Goal: Contribute content

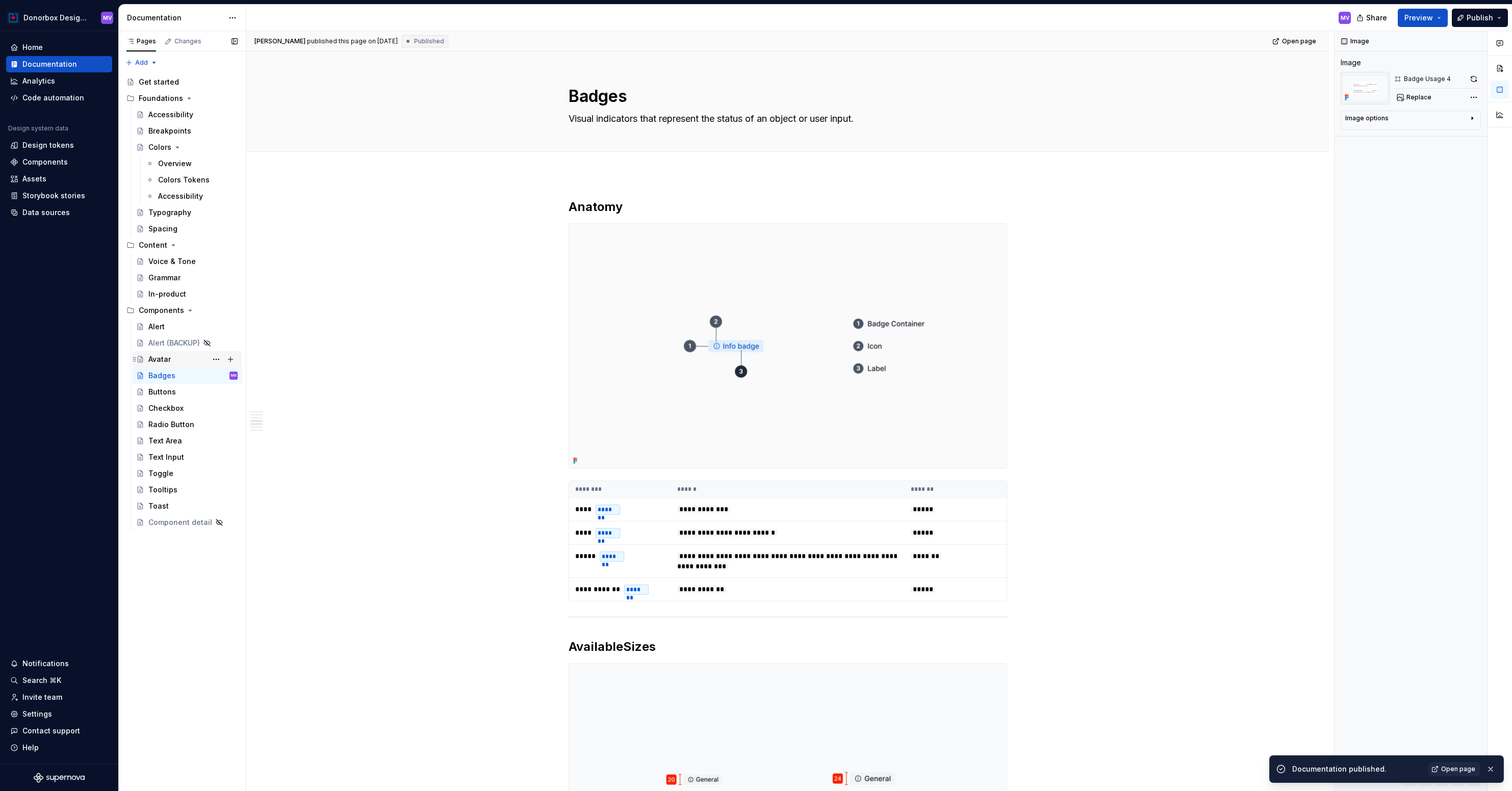
scroll to position [1434, 0]
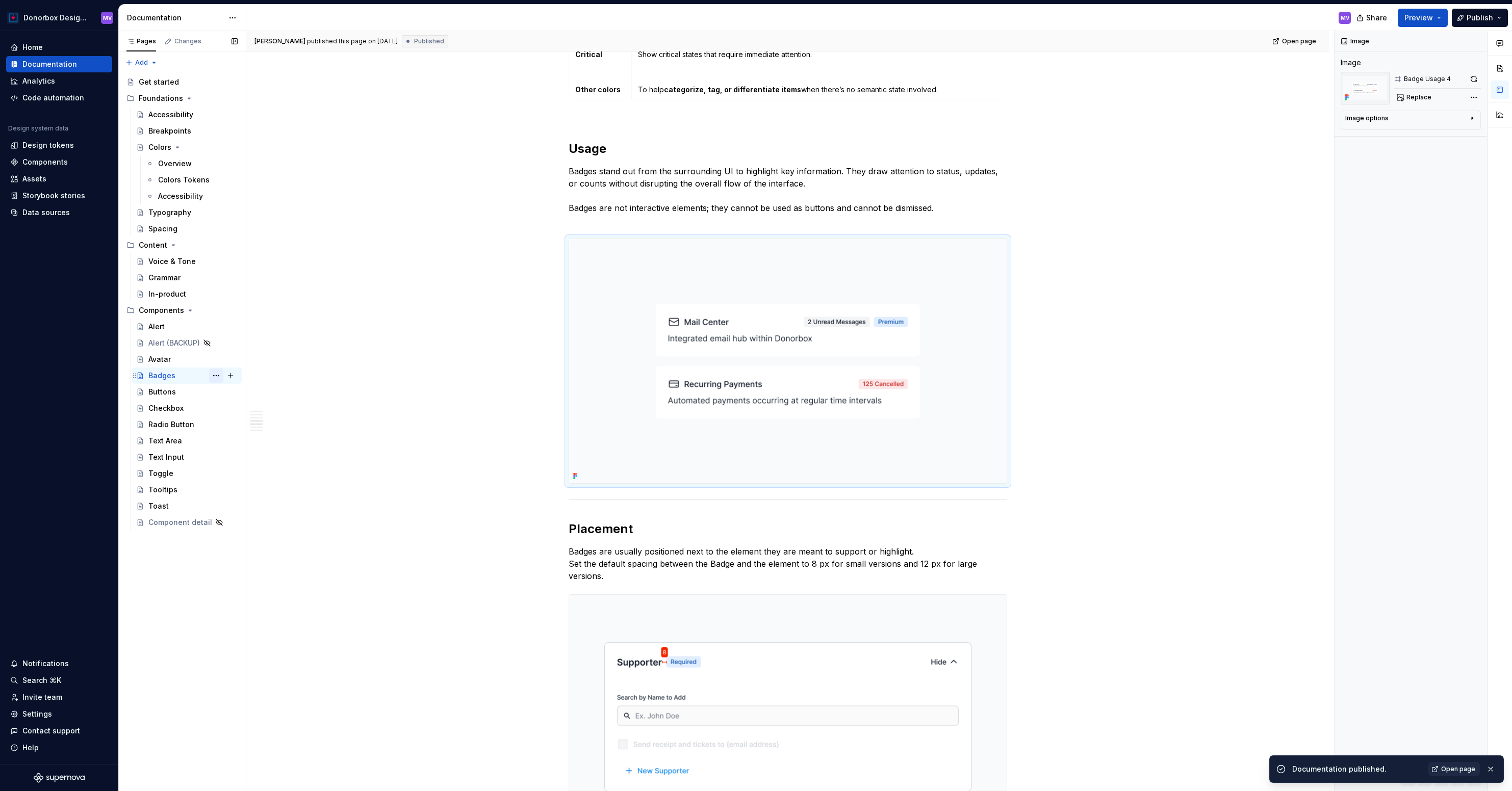
click at [212, 372] on button "Page tree" at bounding box center [216, 376] width 15 height 15
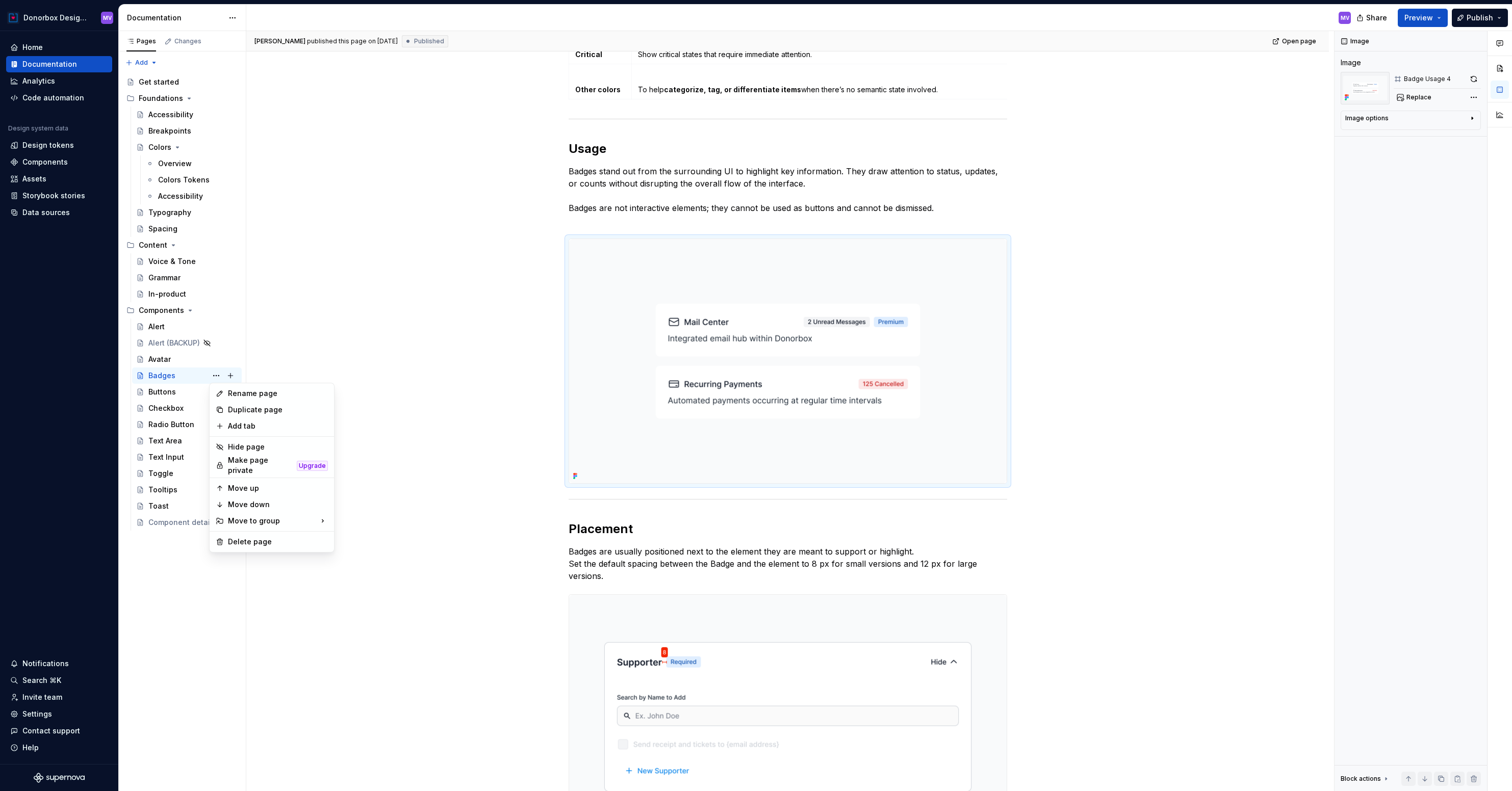
click at [357, 366] on html "Donorbox Design System MV Home Documentation Analytics Code automation Design s…" at bounding box center [756, 395] width 1512 height 791
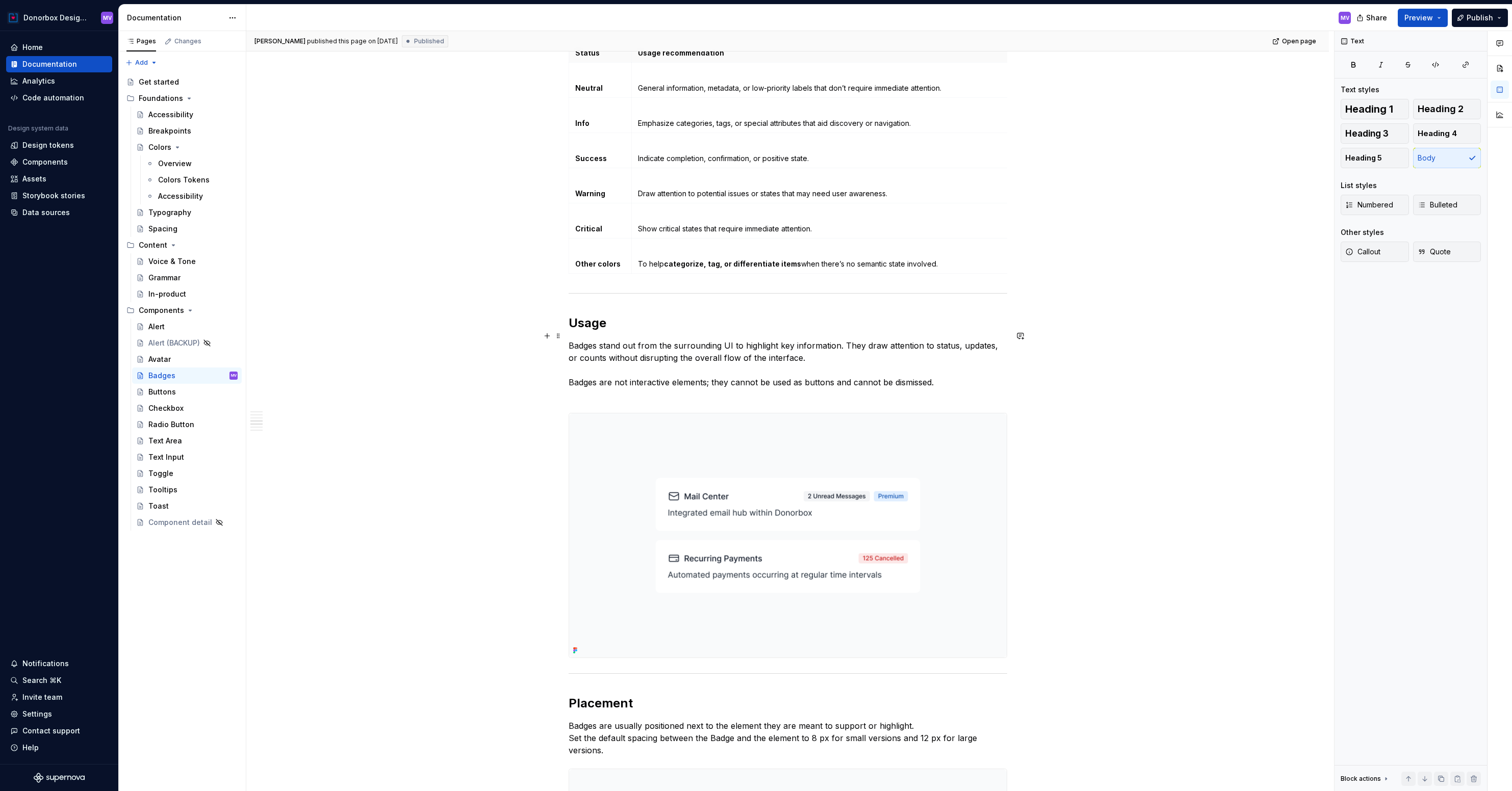
scroll to position [1262, 0]
click at [161, 488] on div "Tooltips" at bounding box center [163, 490] width 29 height 10
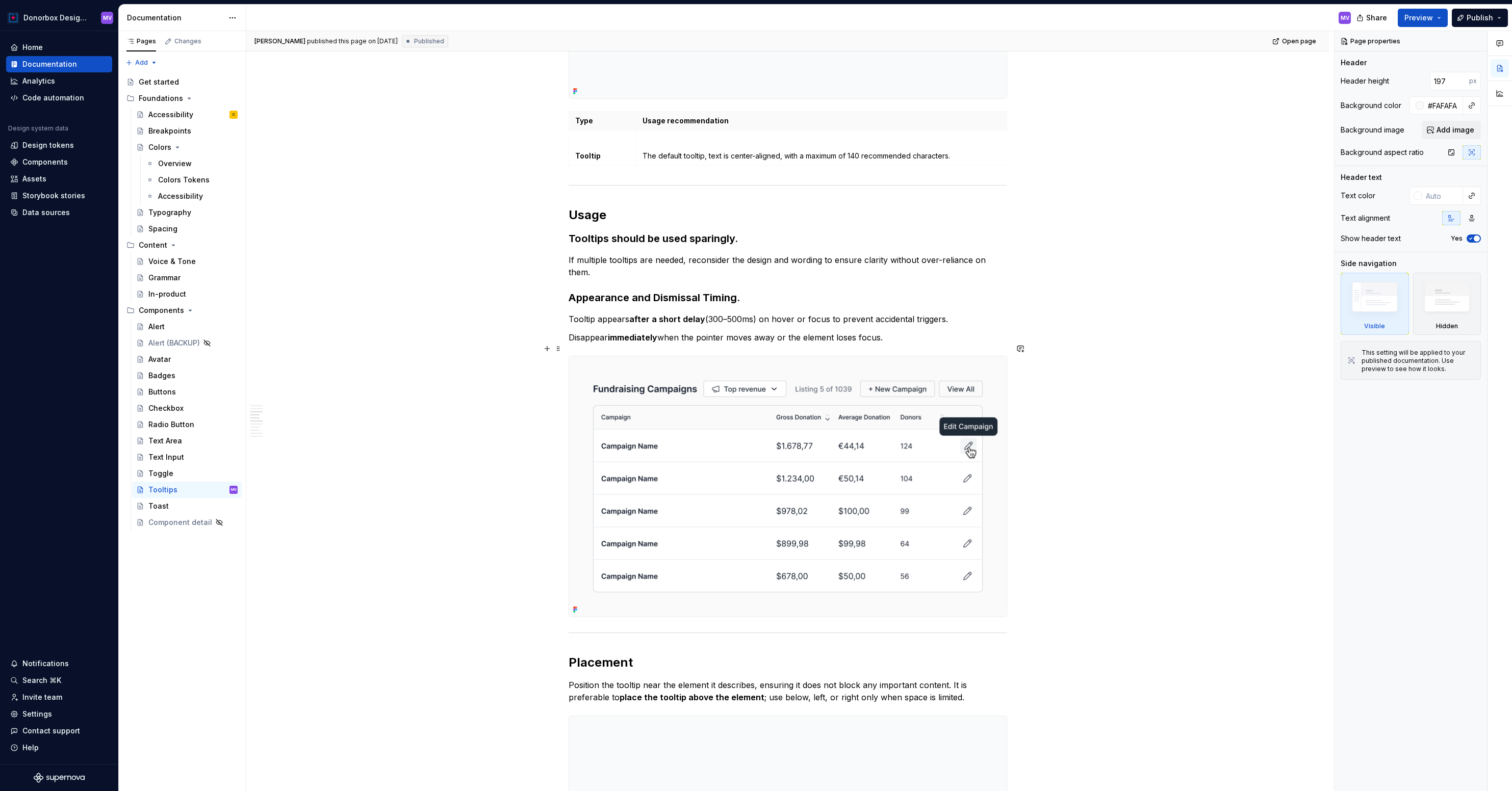
scroll to position [961, 0]
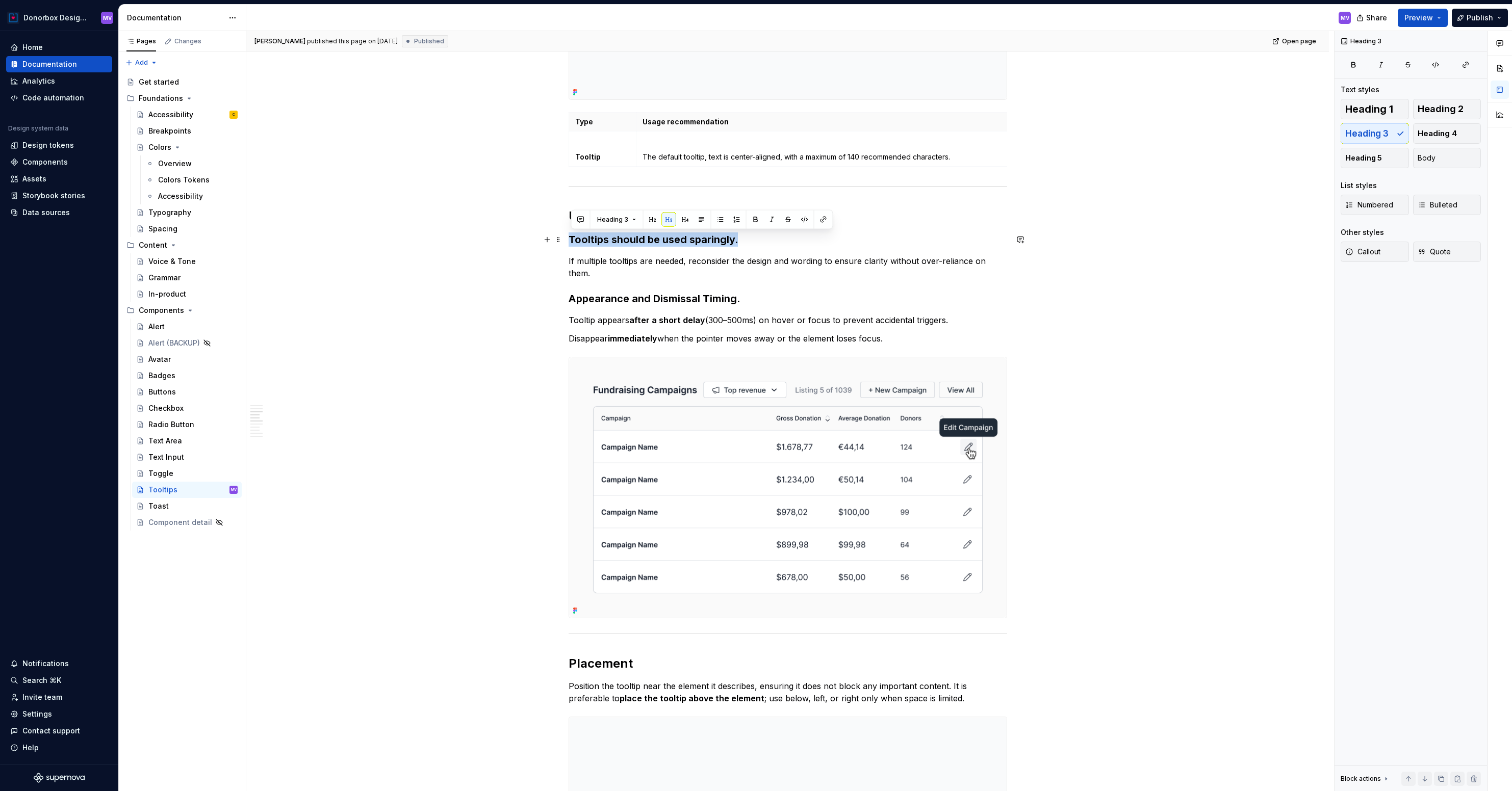
drag, startPoint x: 573, startPoint y: 240, endPoint x: 744, endPoint y: 237, distance: 171.0
click at [744, 237] on h3 "Tooltips should be used sparingly." at bounding box center [788, 240] width 438 height 15
click at [679, 222] on button "button" at bounding box center [685, 220] width 15 height 15
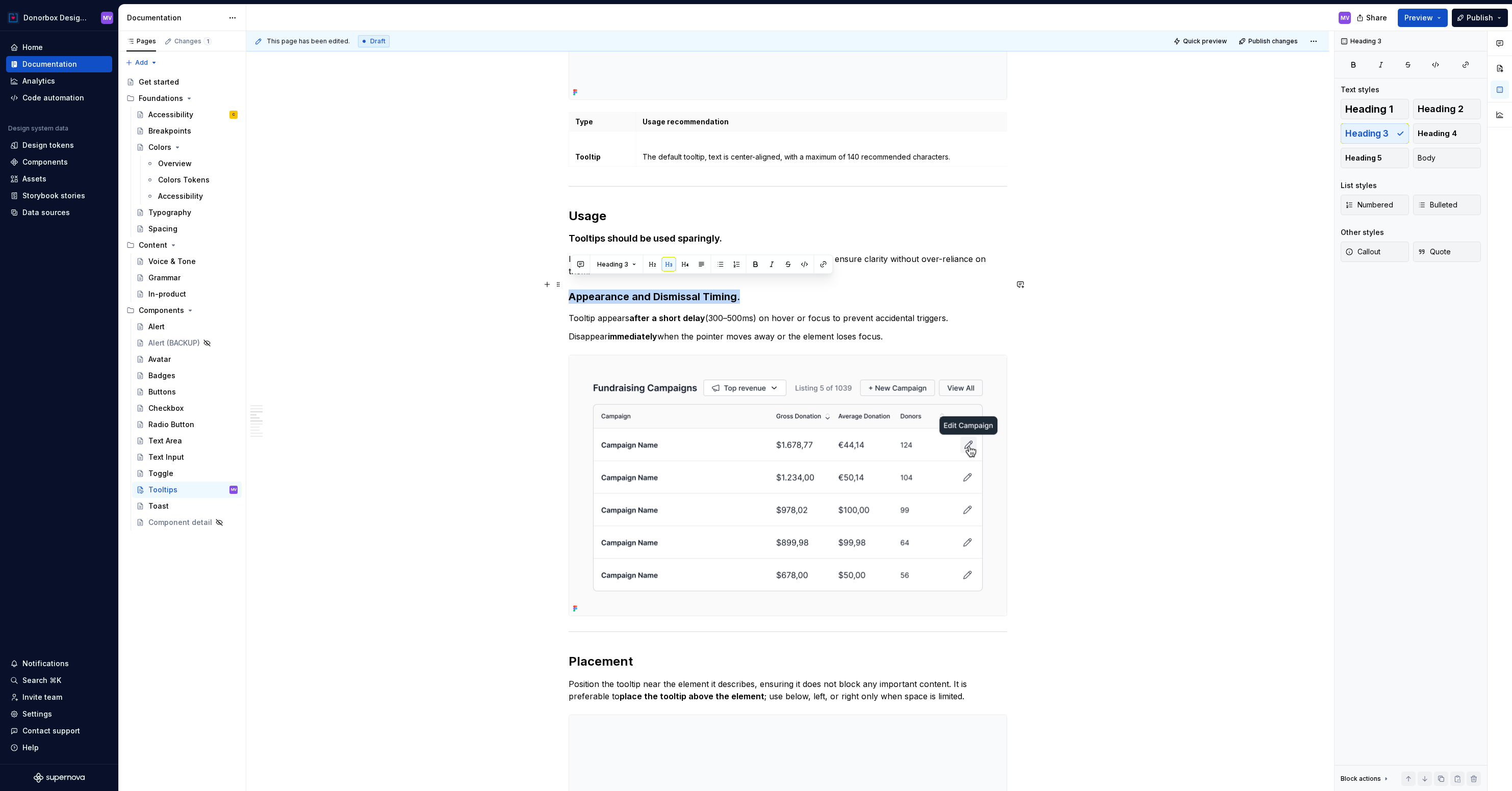
drag, startPoint x: 748, startPoint y: 283, endPoint x: 573, endPoint y: 286, distance: 175.0
click at [573, 289] on h3 "Appearance and Dismissal Timing." at bounding box center [788, 297] width 438 height 15
click at [685, 260] on button "button" at bounding box center [685, 264] width 15 height 15
click at [758, 261] on p "If multiple tooltips are needed, reconsider the design and wording to ensure cl…" at bounding box center [788, 265] width 438 height 24
click at [742, 310] on p "Tooltip appears after a short delay (300–500ms) on hover or focus to prevent ac…" at bounding box center [788, 316] width 438 height 12
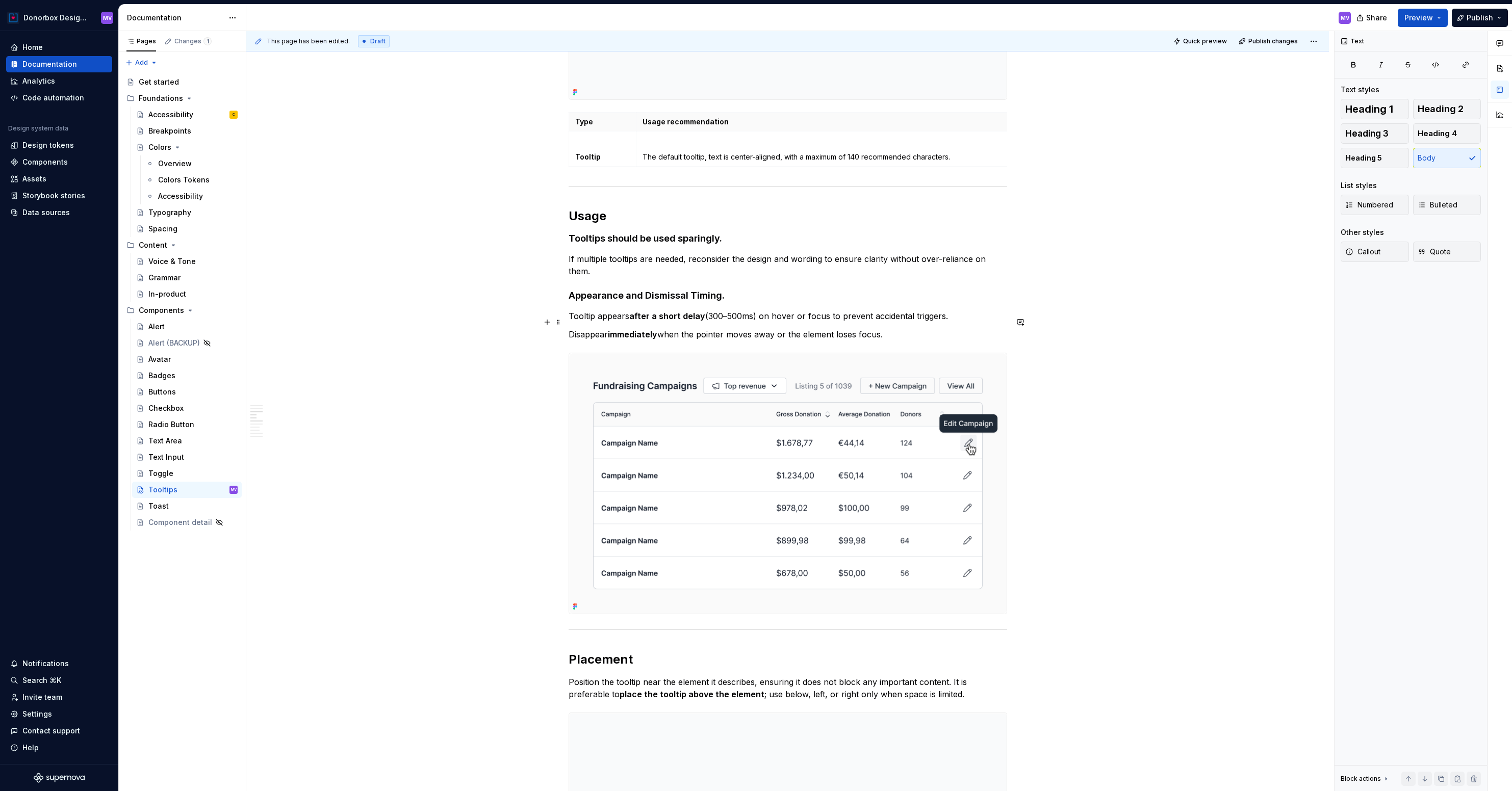
click at [894, 328] on p "Disappear immediately when the pointer moves away or the element loses focus." at bounding box center [788, 334] width 438 height 12
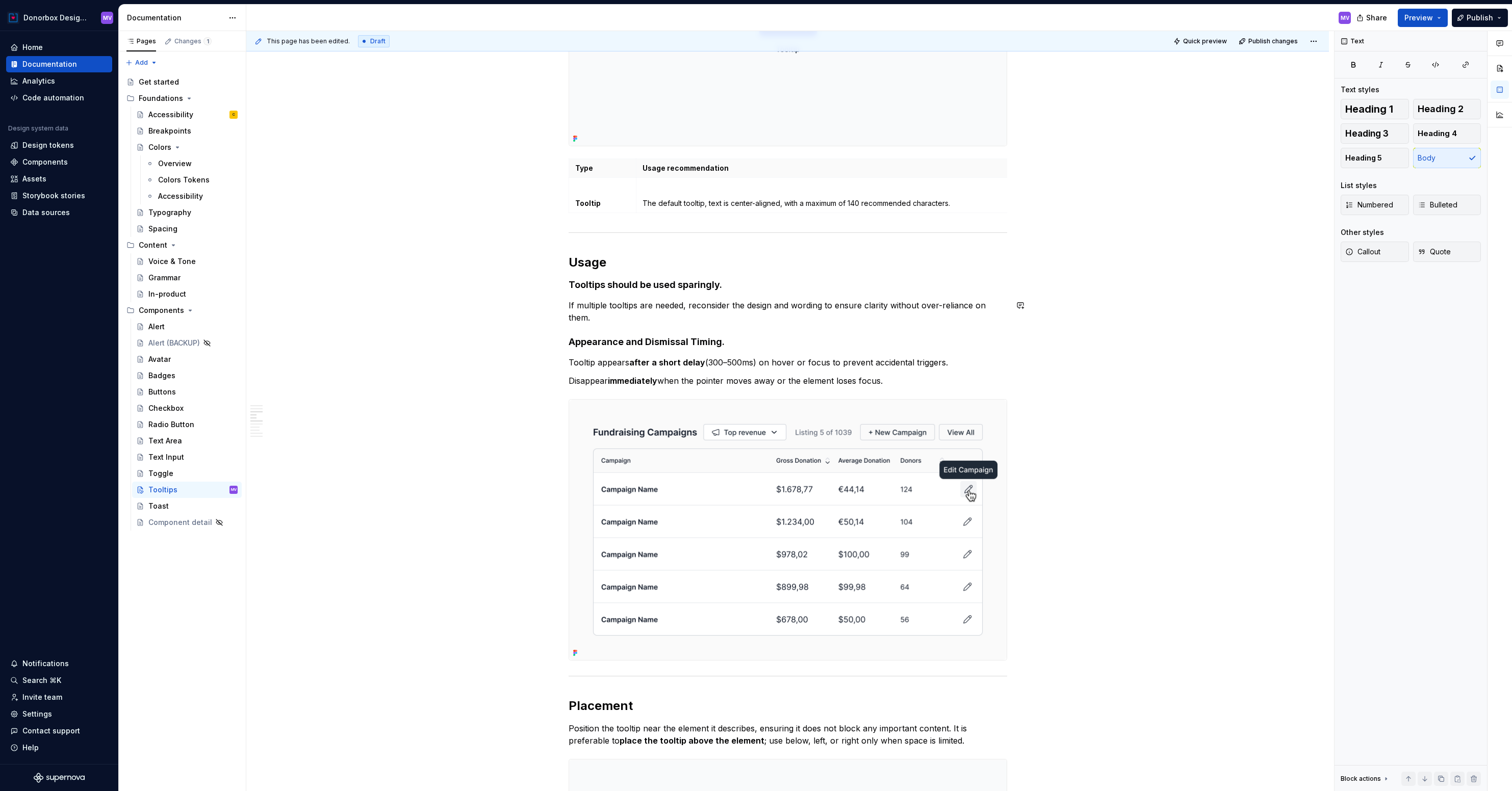
scroll to position [918, 0]
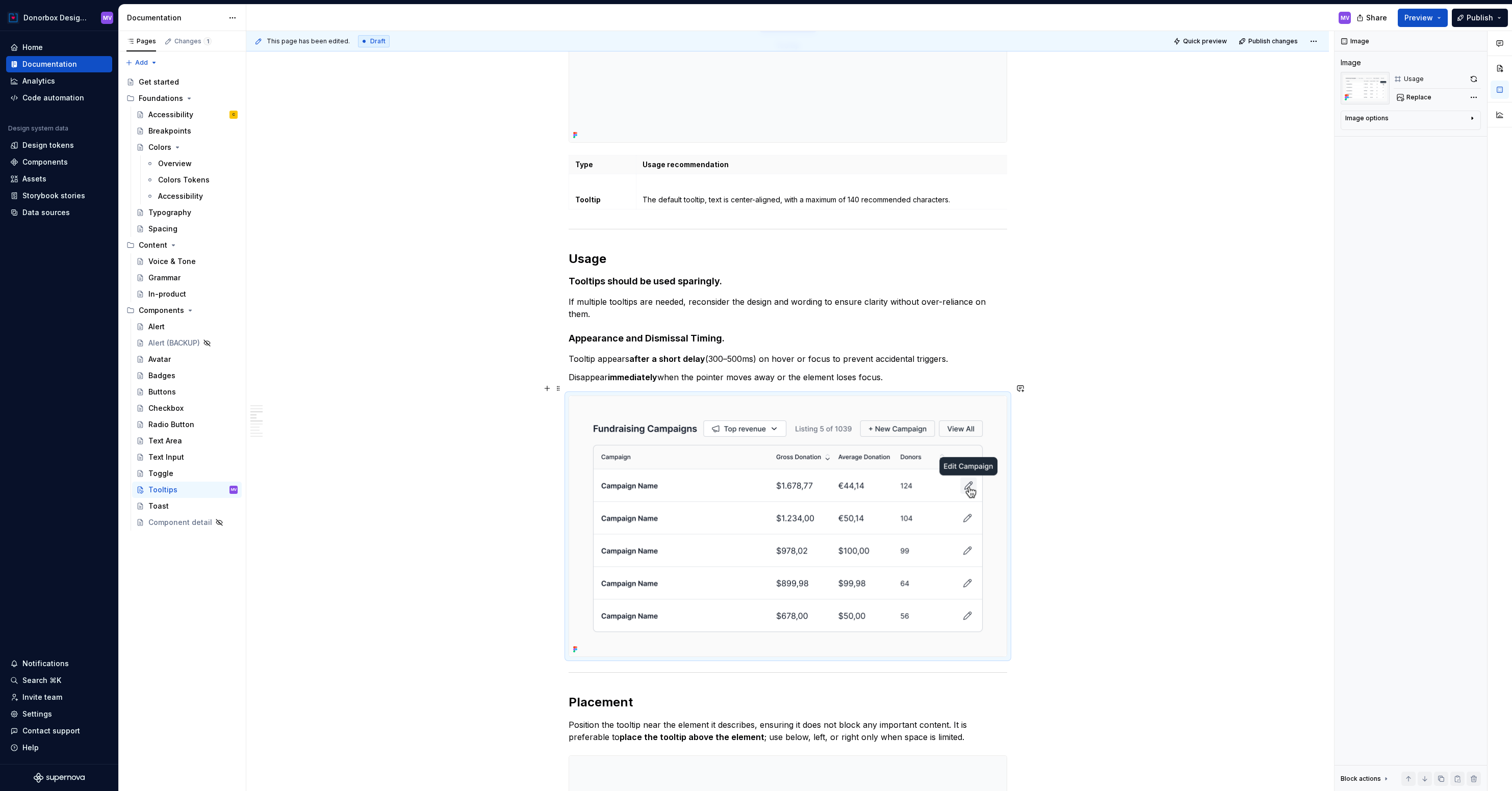
click at [723, 590] on img at bounding box center [788, 526] width 438 height 260
click at [750, 371] on p "Disappear immediately when the pointer moves away or the element loses focus." at bounding box center [788, 377] width 438 height 12
click at [914, 371] on p "Disappear immediately when the pointer moves away or the element loses focus." at bounding box center [788, 377] width 438 height 12
click at [741, 585] on img at bounding box center [788, 526] width 438 height 260
click at [548, 389] on button "button" at bounding box center [547, 389] width 15 height 15
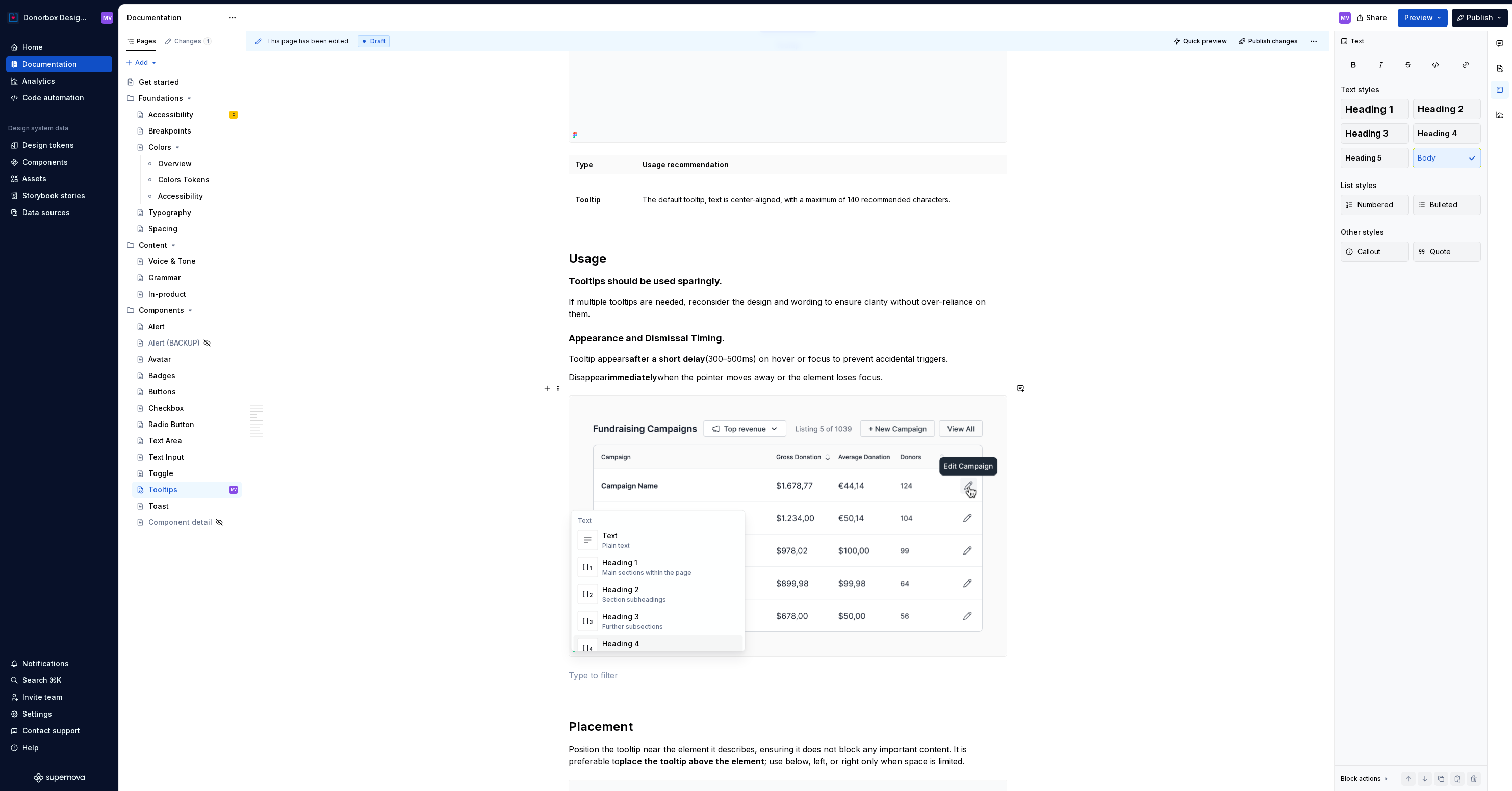
click at [616, 645] on div "Heading 4" at bounding box center [636, 643] width 67 height 10
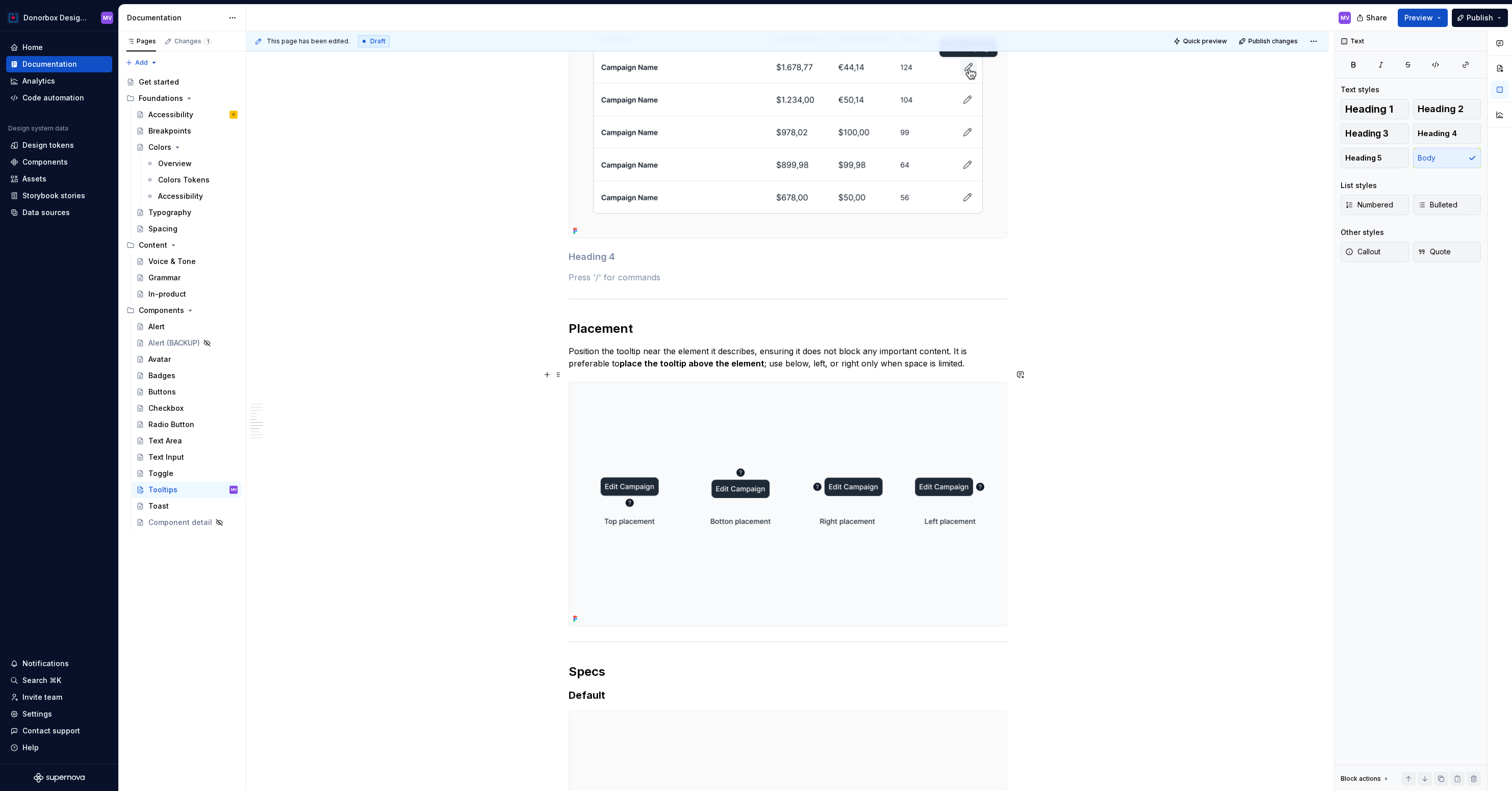
scroll to position [1334, 0]
click at [585, 253] on h4 at bounding box center [788, 259] width 438 height 12
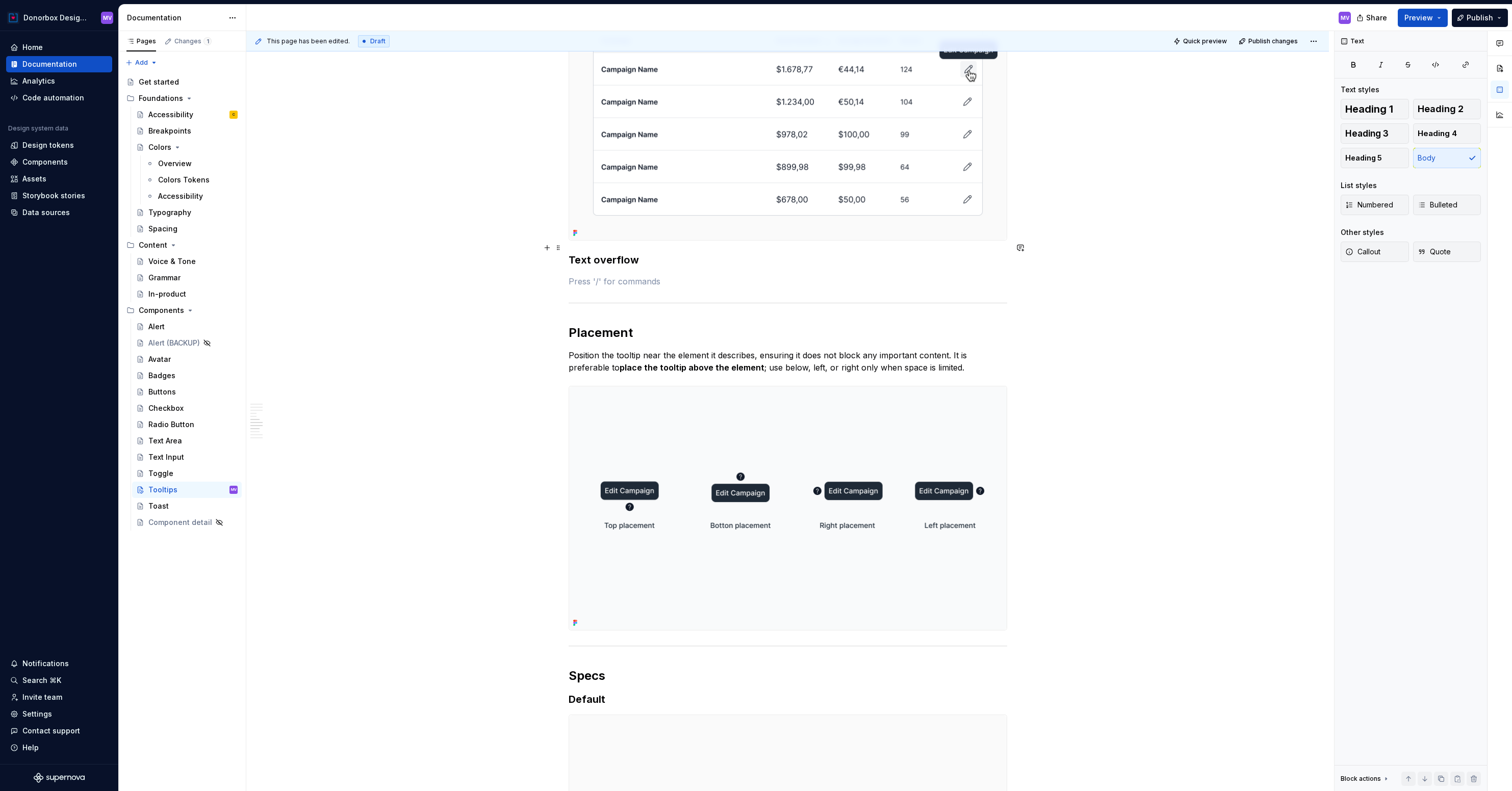
click at [571, 254] on strong "Text overflow" at bounding box center [604, 260] width 70 height 12
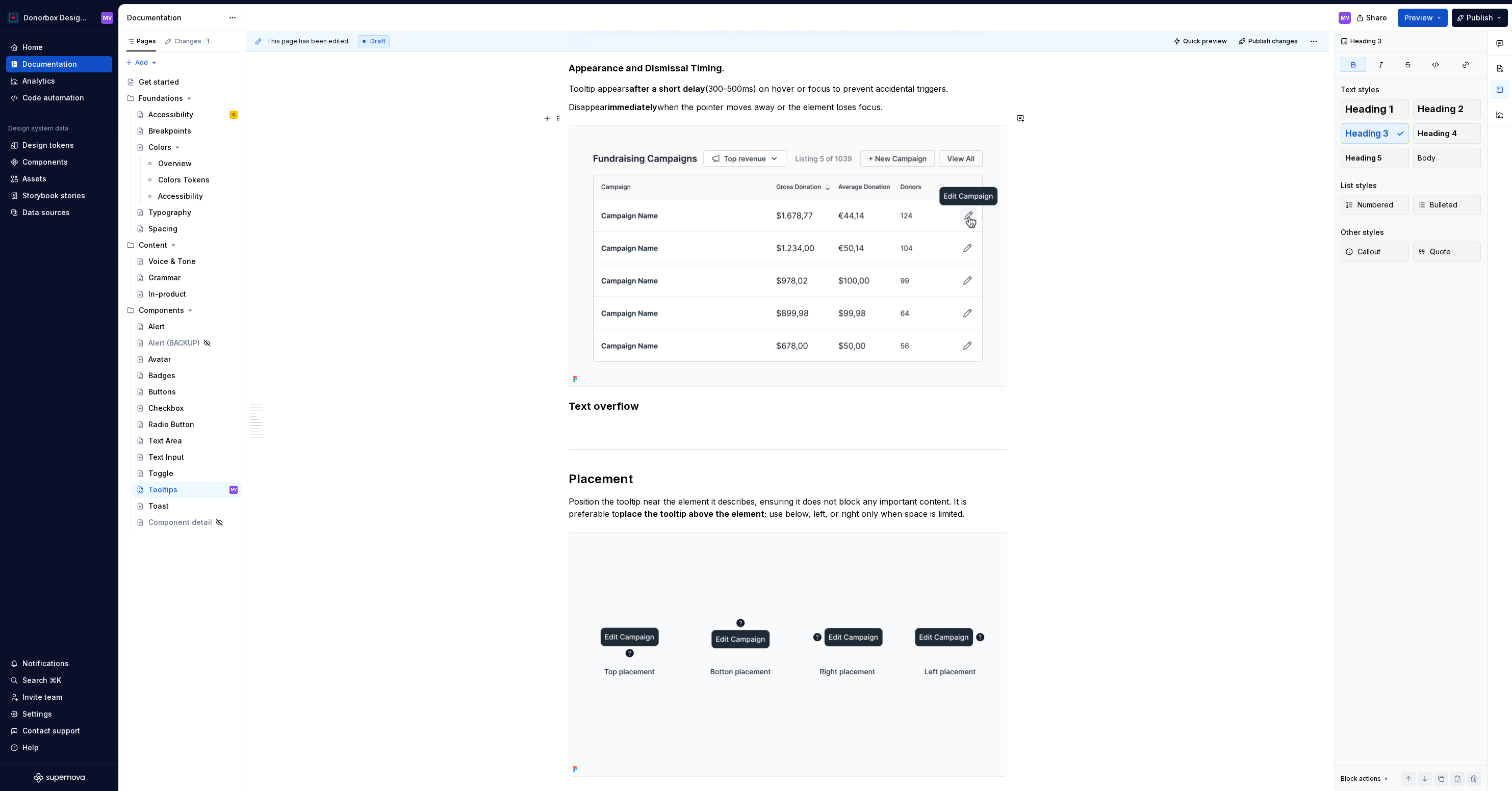
scroll to position [1184, 0]
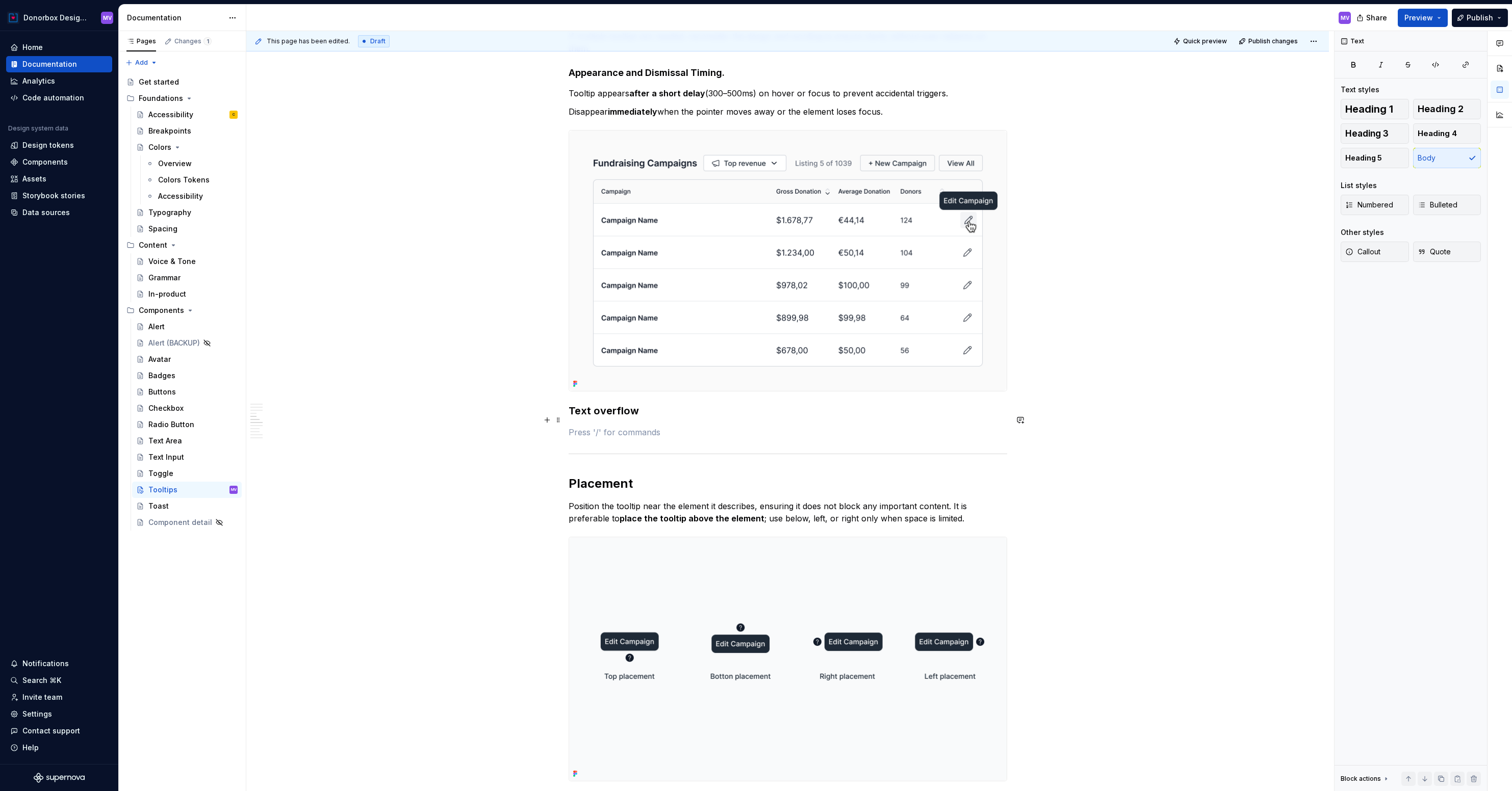
click at [581, 426] on p at bounding box center [788, 432] width 438 height 12
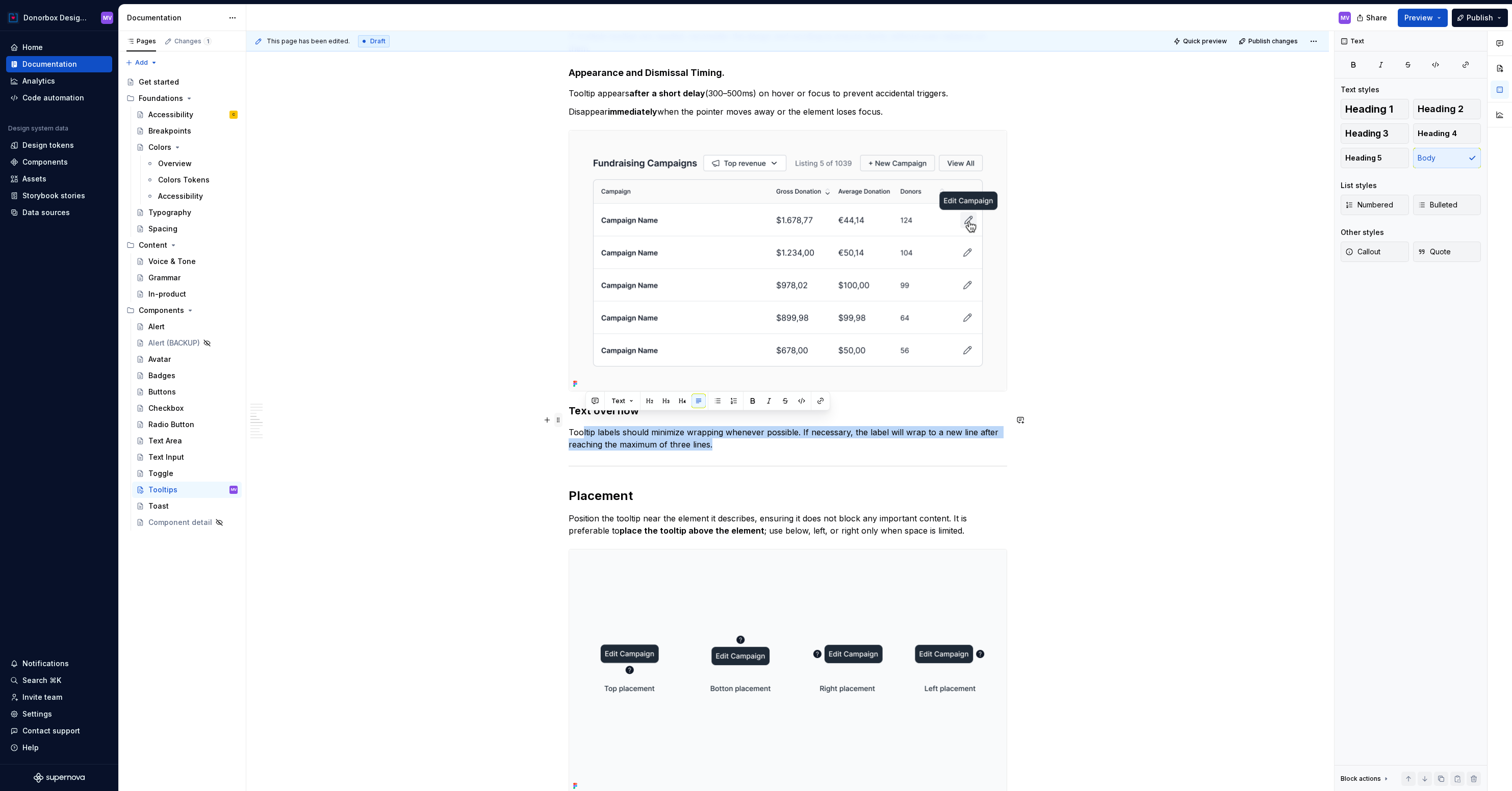
drag, startPoint x: 718, startPoint y: 431, endPoint x: 561, endPoint y: 419, distance: 157.5
click at [569, 419] on div "**********" at bounding box center [788, 310] width 438 height 2591
click at [582, 426] on p "Tooltip labels should minimize wrapping whenever possible. If necessary, the la…" at bounding box center [788, 438] width 438 height 24
drag, startPoint x: 571, startPoint y: 419, endPoint x: 732, endPoint y: 428, distance: 161.3
click at [732, 428] on p "Tooltip labels should minimize wrapping whenever possible. If necessary, the la…" at bounding box center [788, 438] width 438 height 24
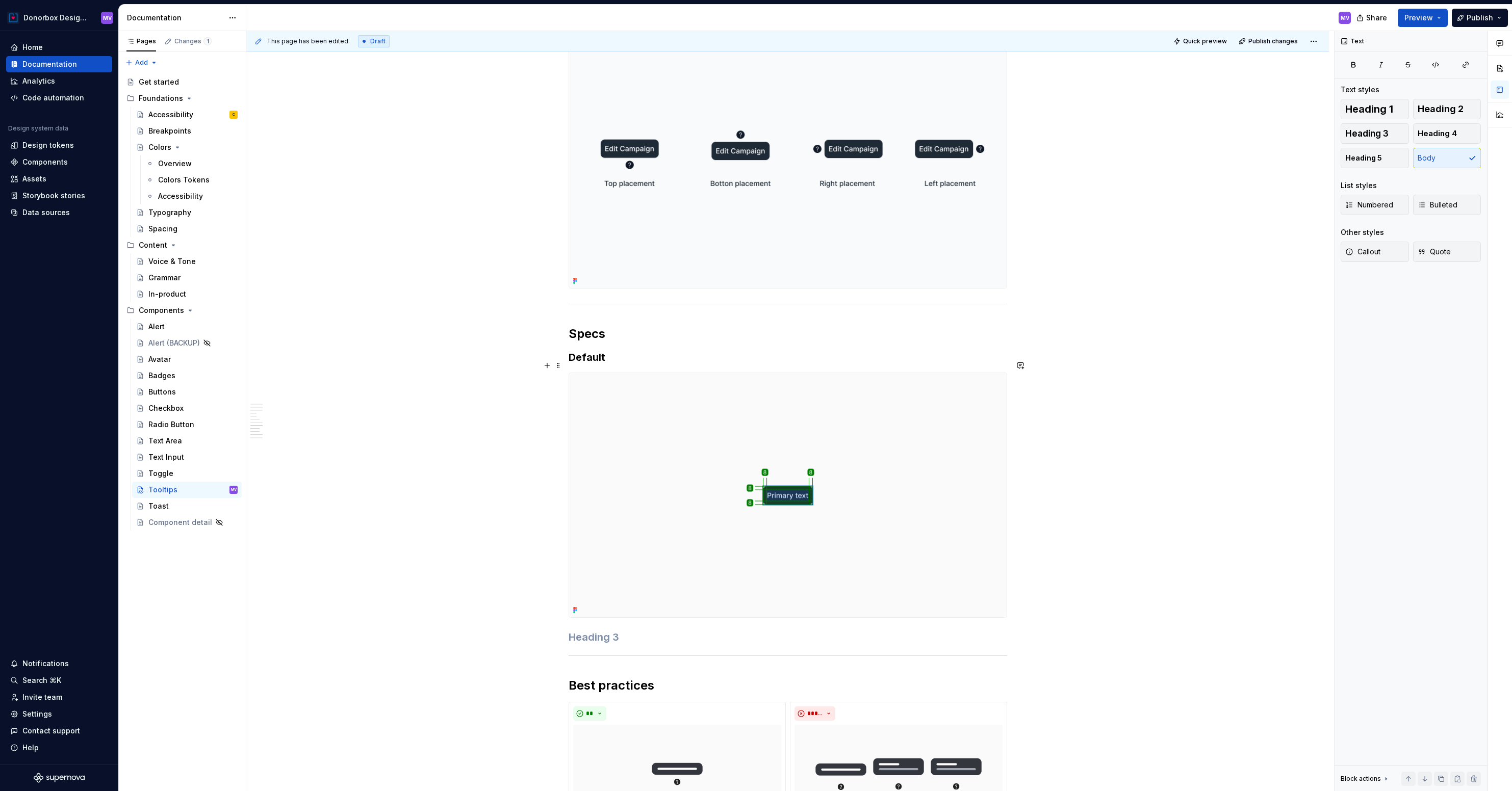
scroll to position [1690, 0]
type textarea "*"
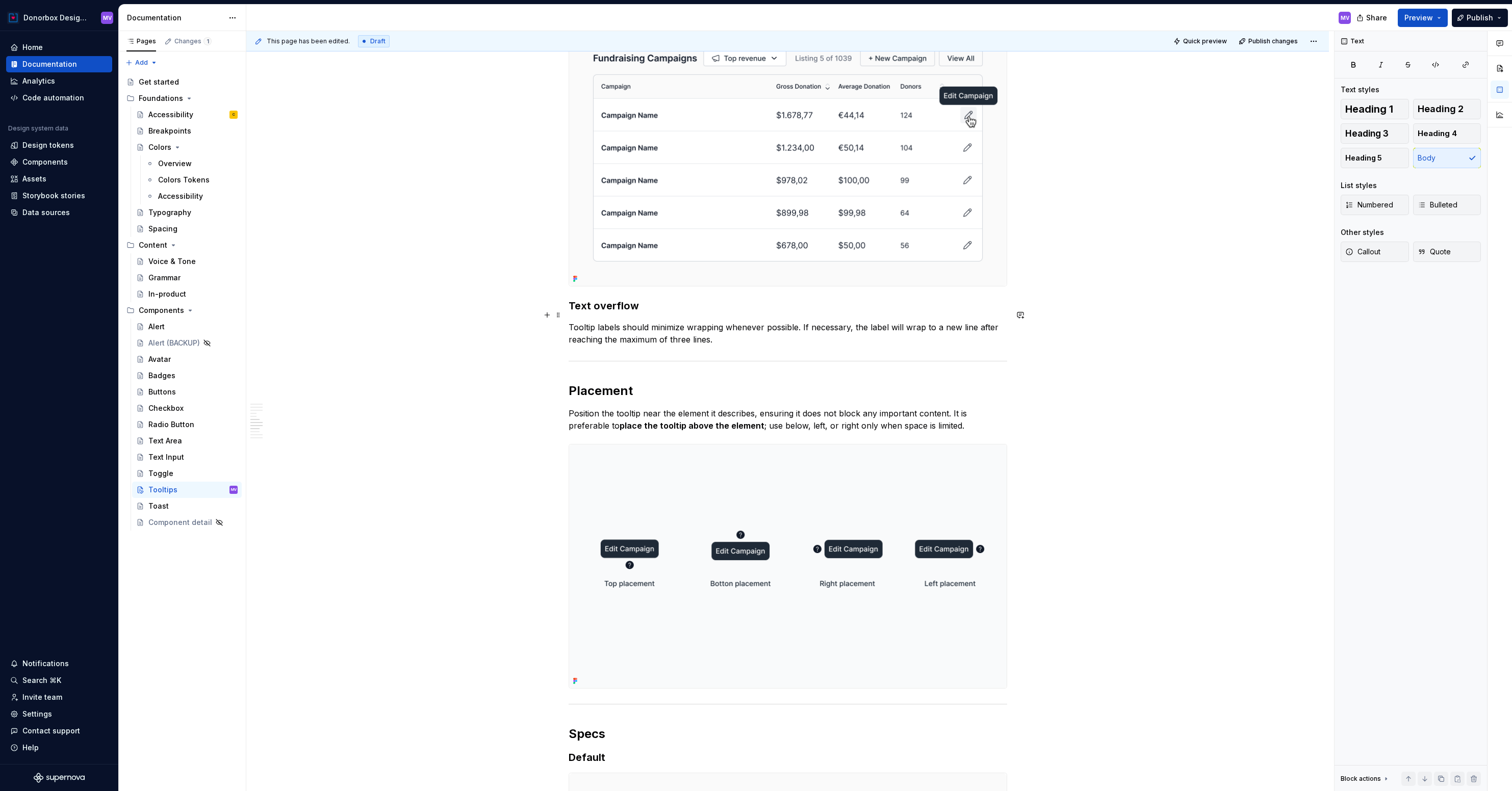
scroll to position [1281, 0]
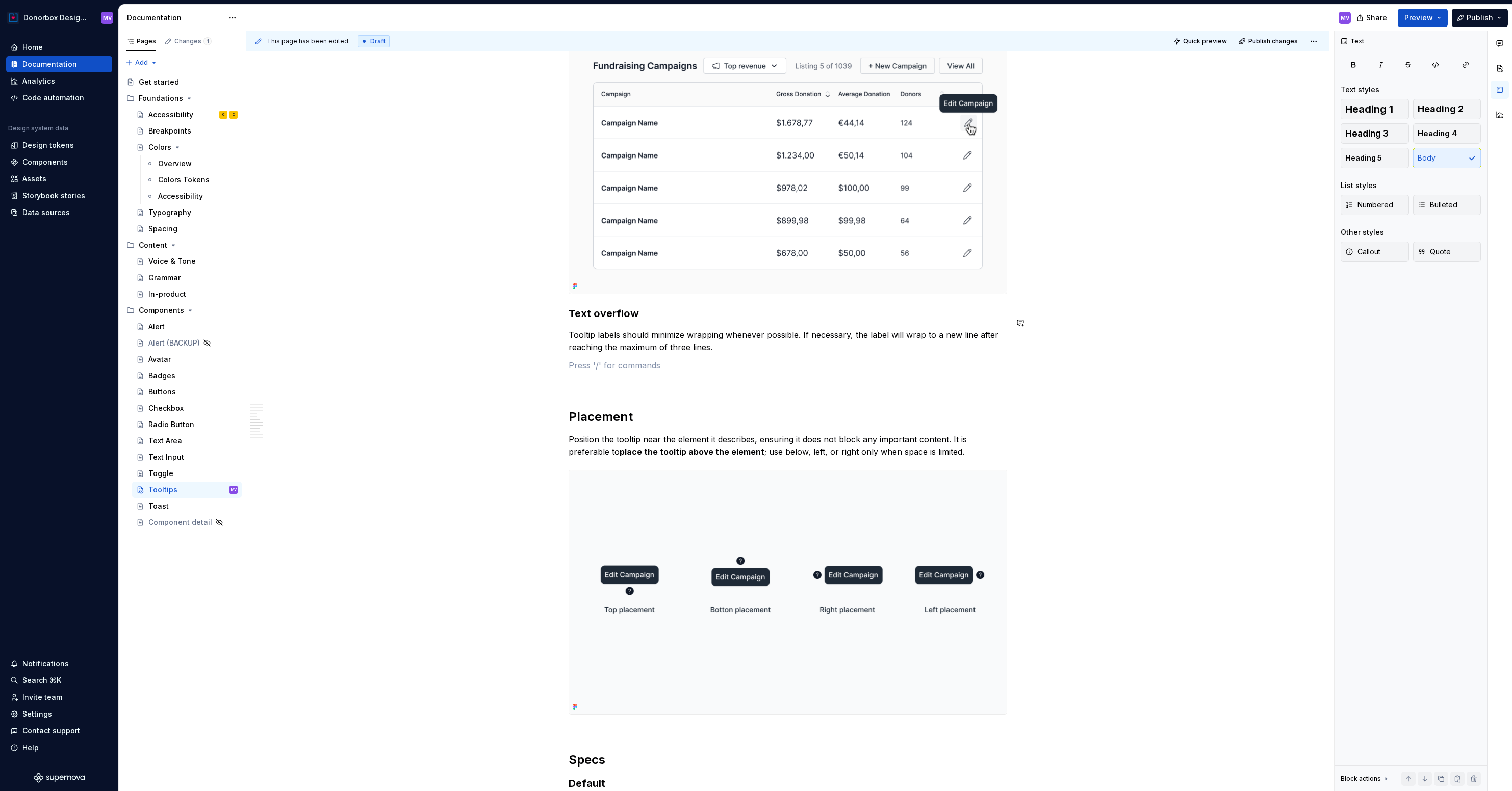
paste div
click at [681, 393] on div "Image" at bounding box center [652, 388] width 100 height 10
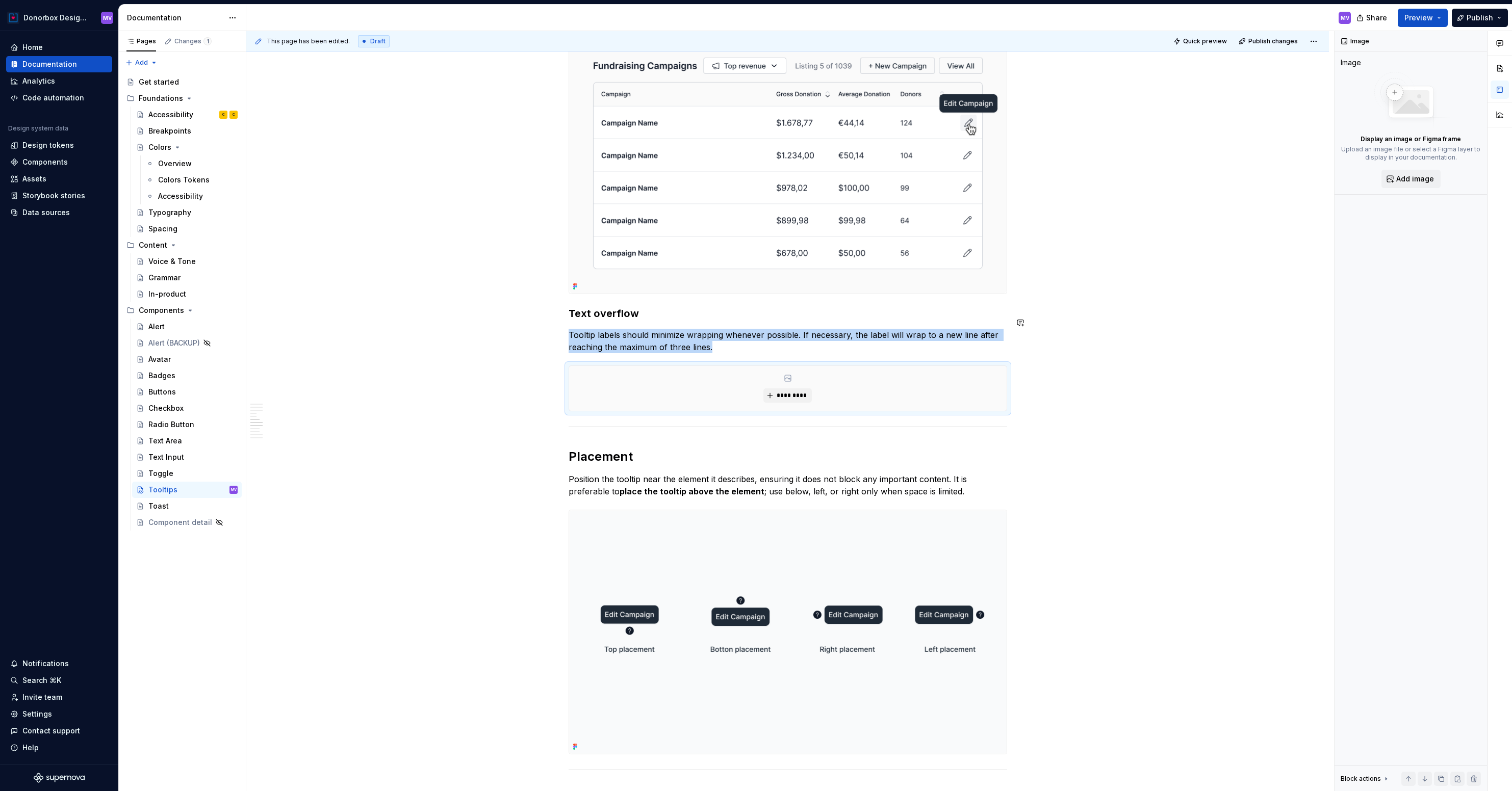
type textarea "*"
click at [783, 392] on span "*********" at bounding box center [791, 395] width 31 height 8
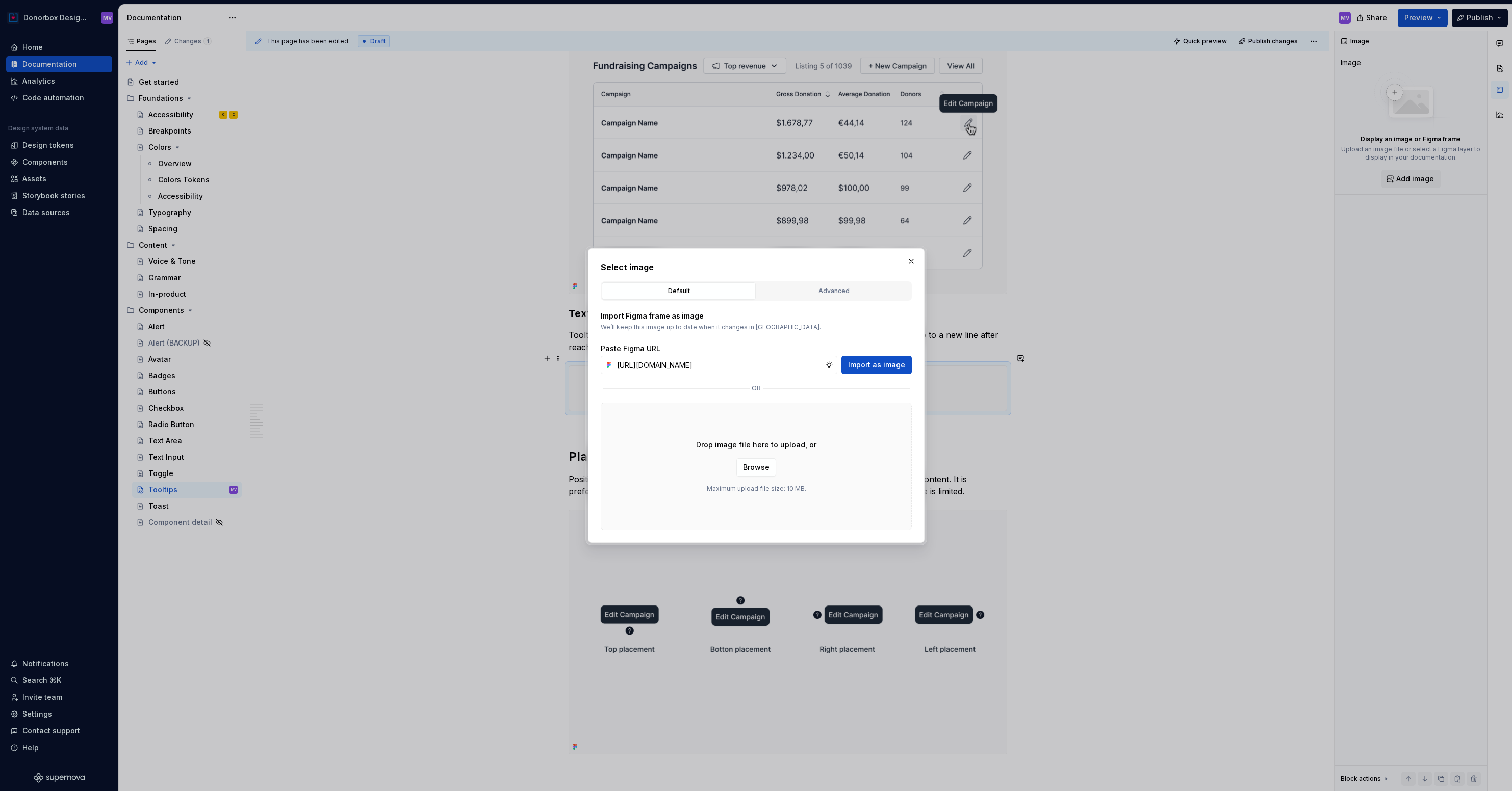
scroll to position [0, 225]
type input "[URL][DOMAIN_NAME]"
click at [874, 364] on span "Import as image" at bounding box center [877, 365] width 57 height 10
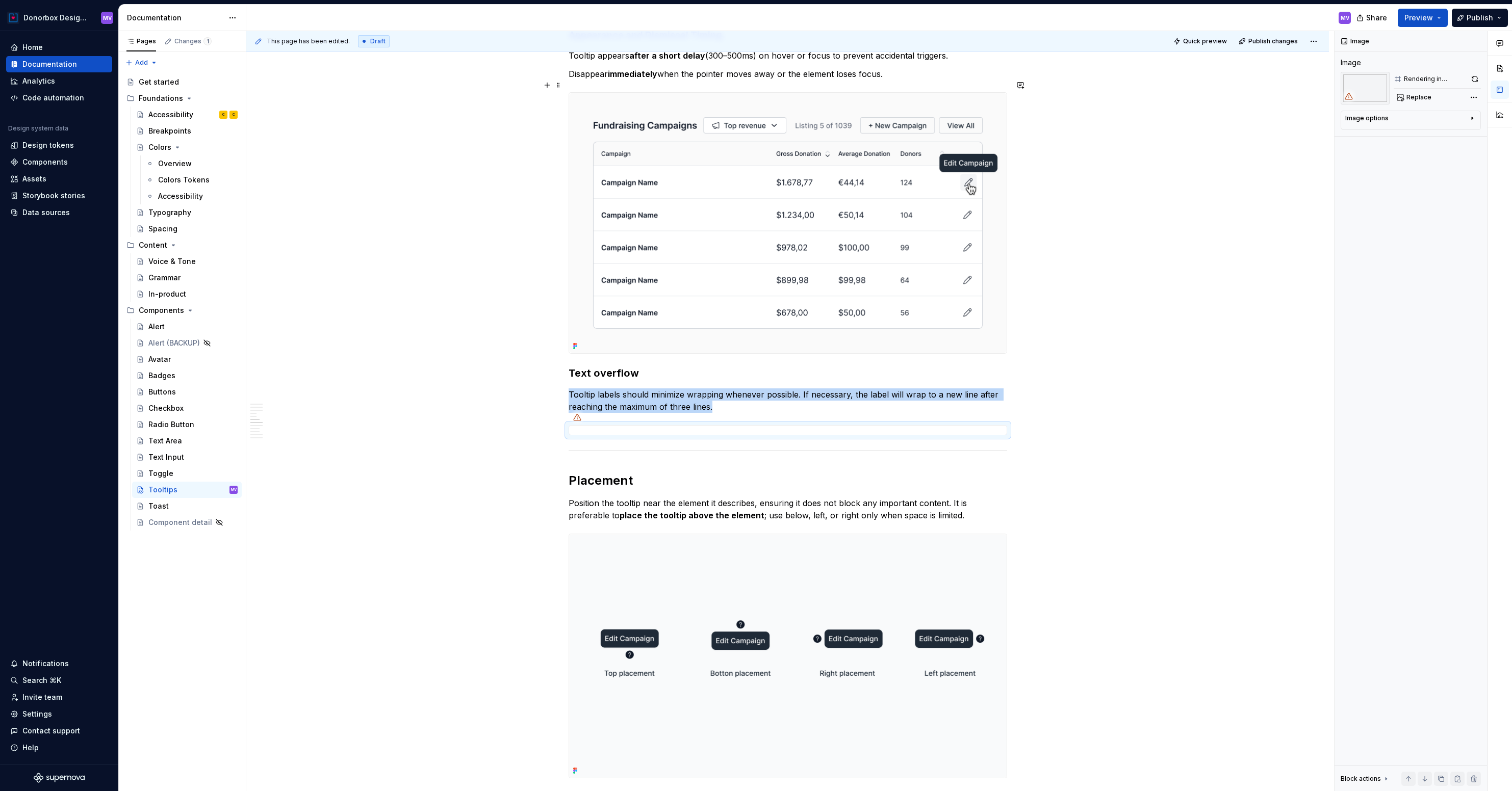
scroll to position [1223, 0]
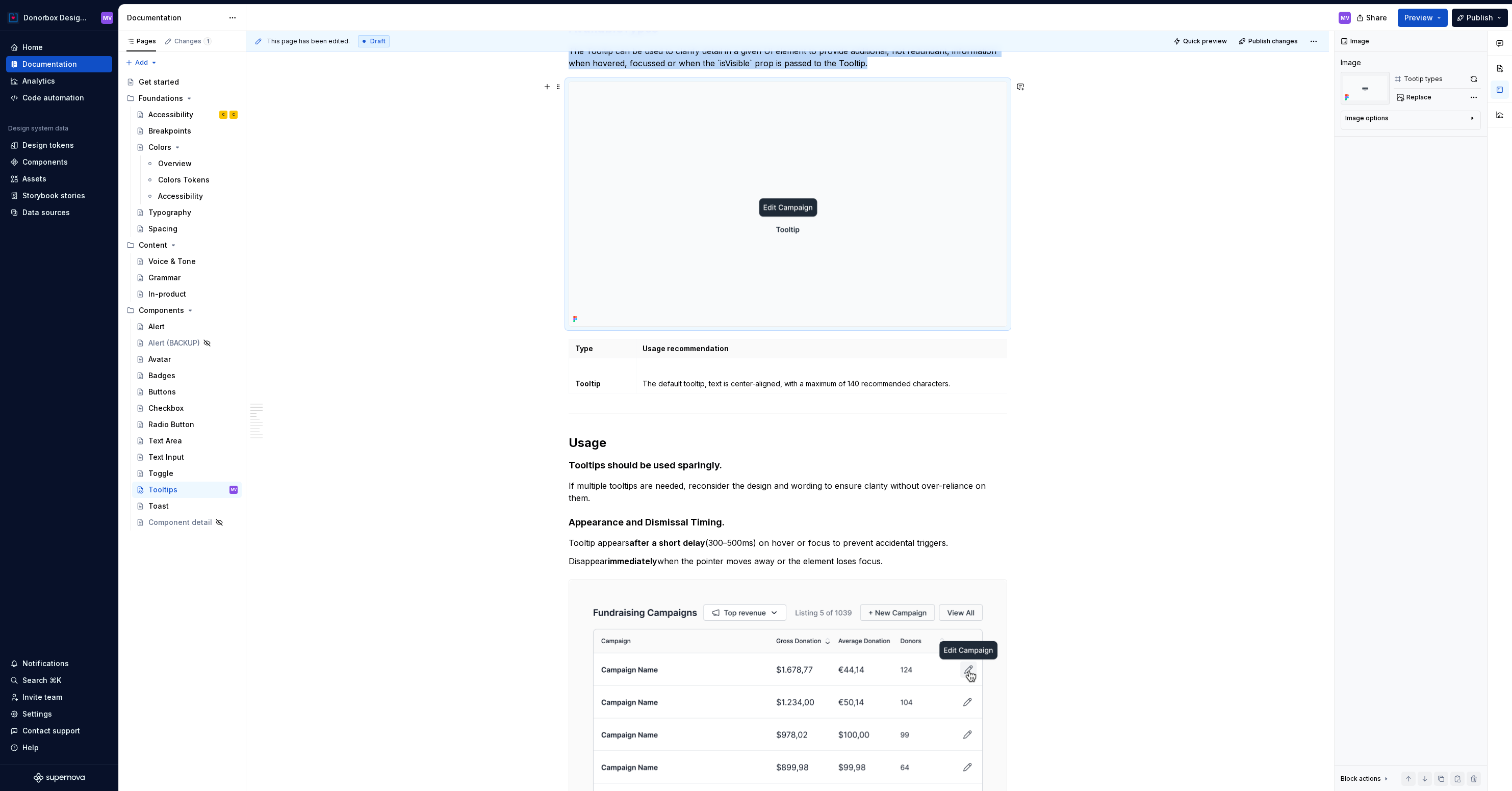
click at [727, 257] on img at bounding box center [788, 204] width 438 height 244
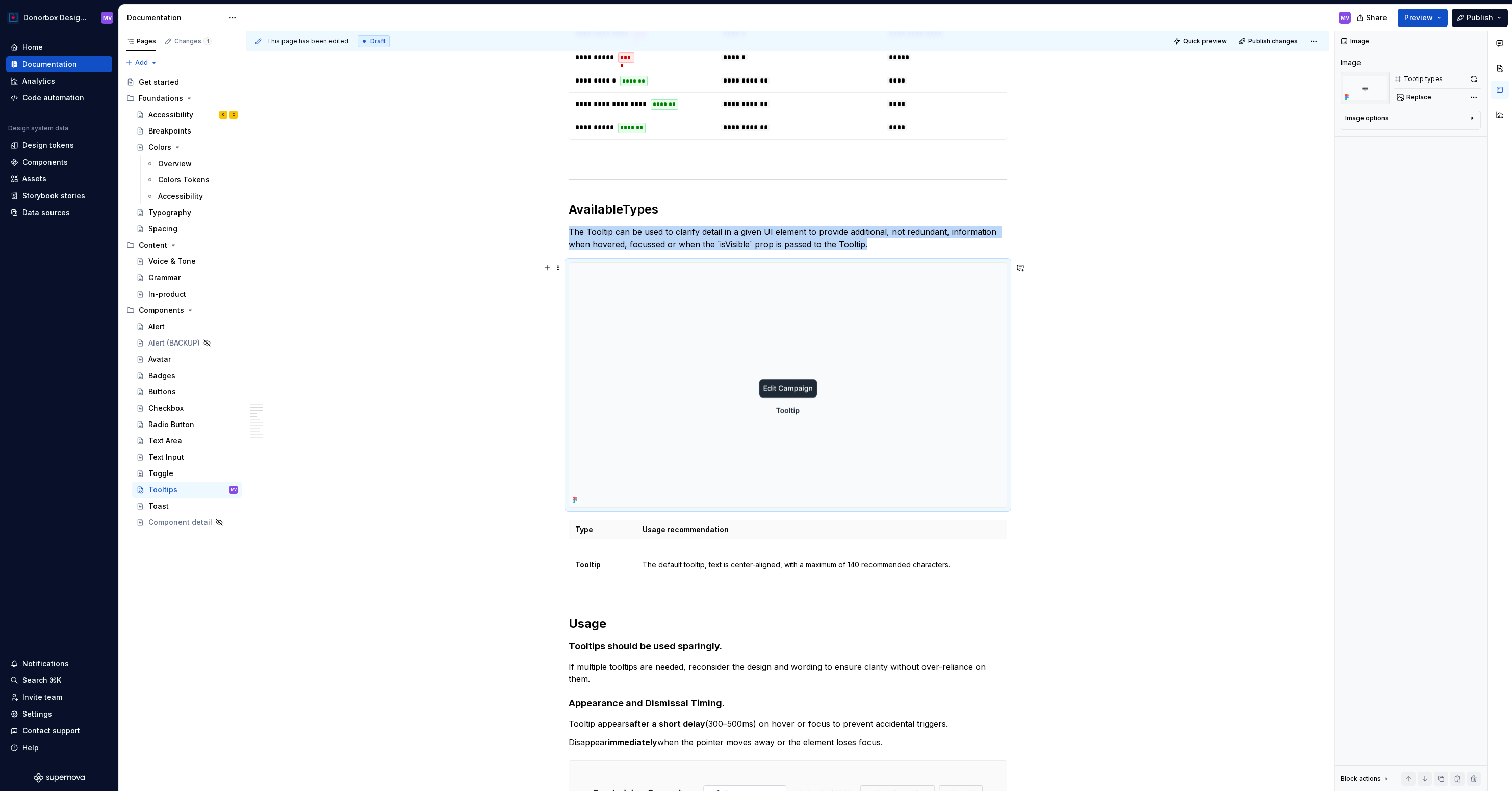
scroll to position [553, 0]
click at [921, 389] on img at bounding box center [788, 385] width 438 height 244
click at [561, 524] on span at bounding box center [558, 526] width 8 height 15
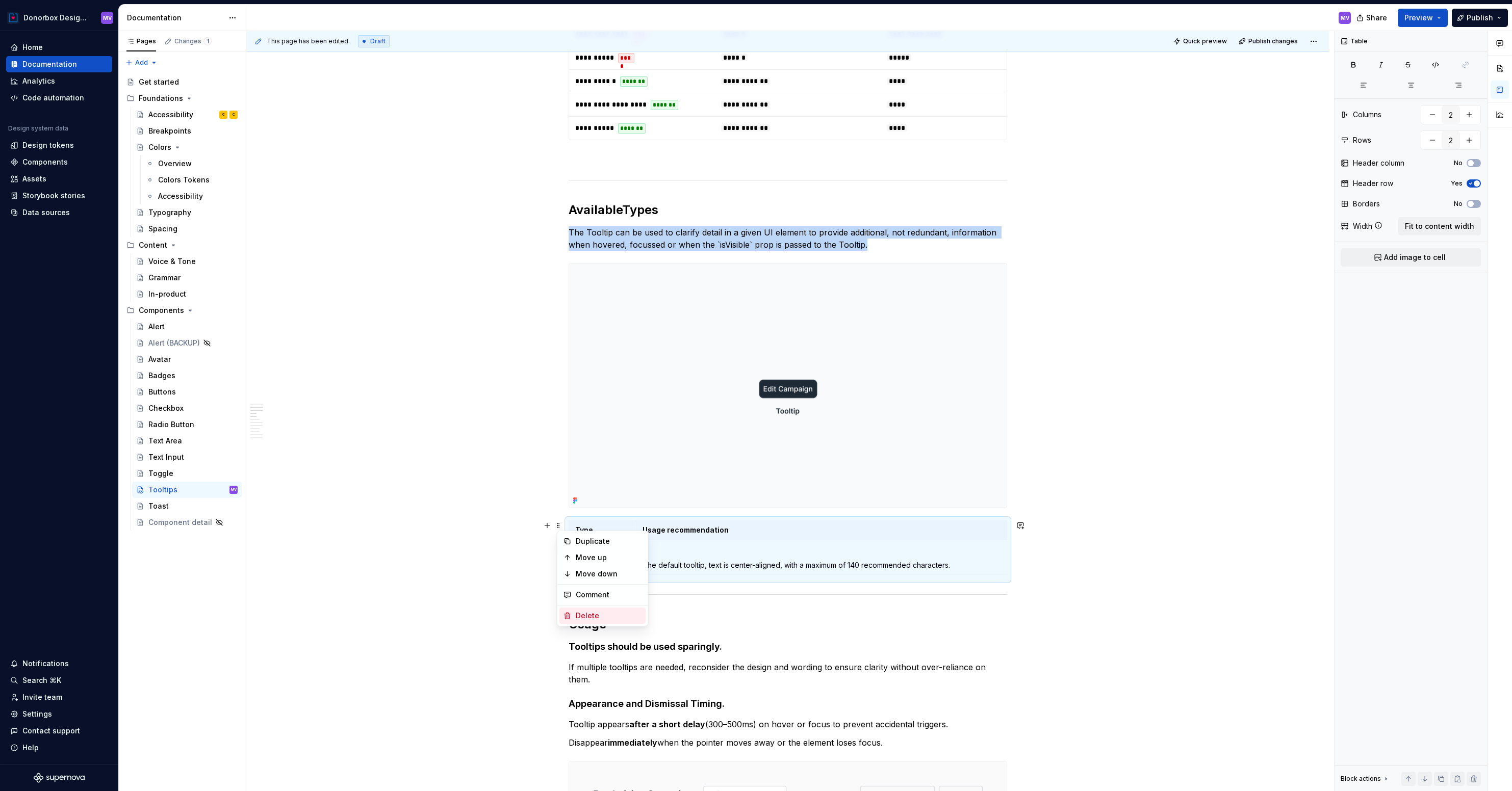
click at [587, 612] on div "Delete" at bounding box center [609, 615] width 67 height 10
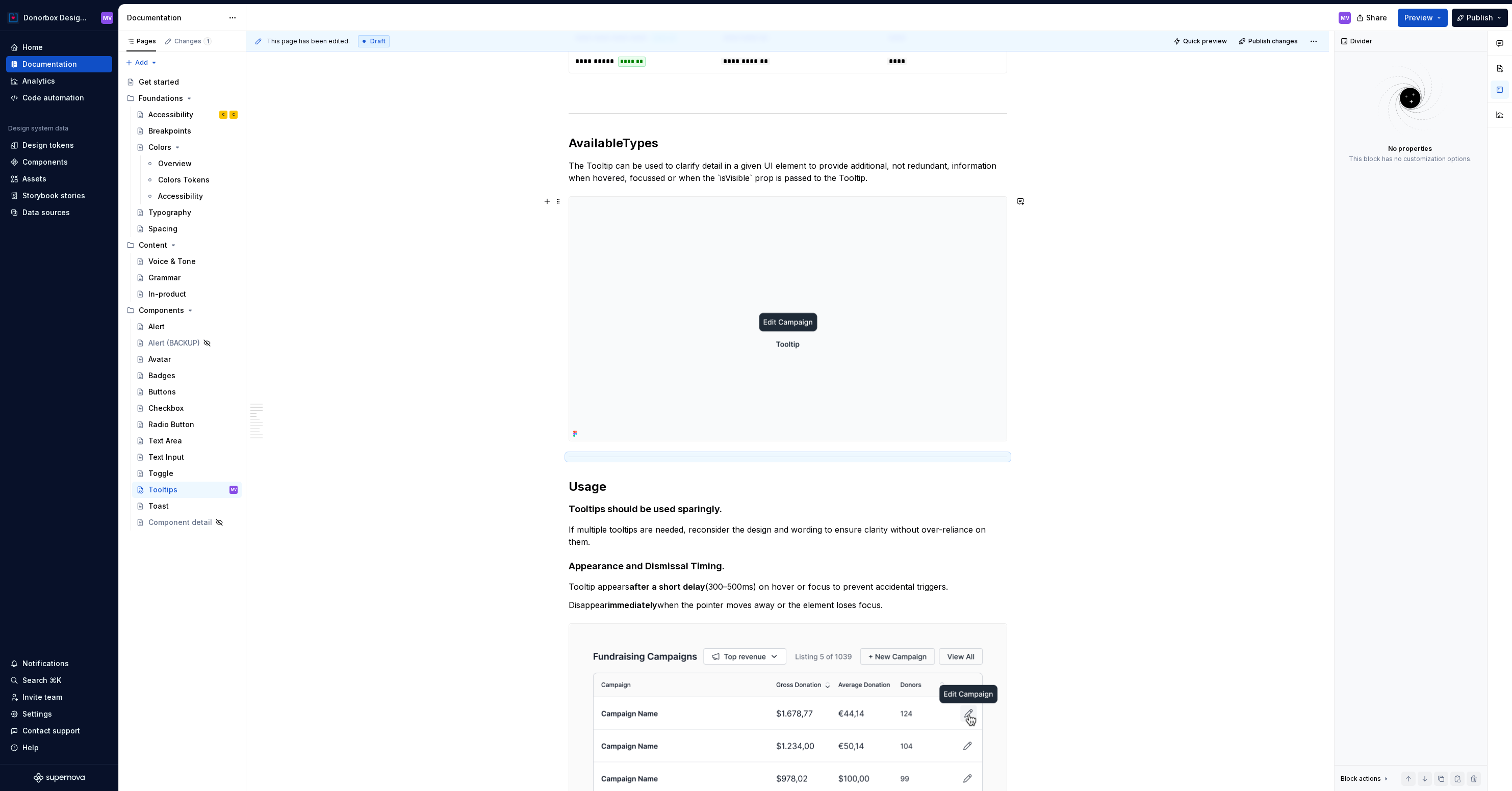
scroll to position [616, 0]
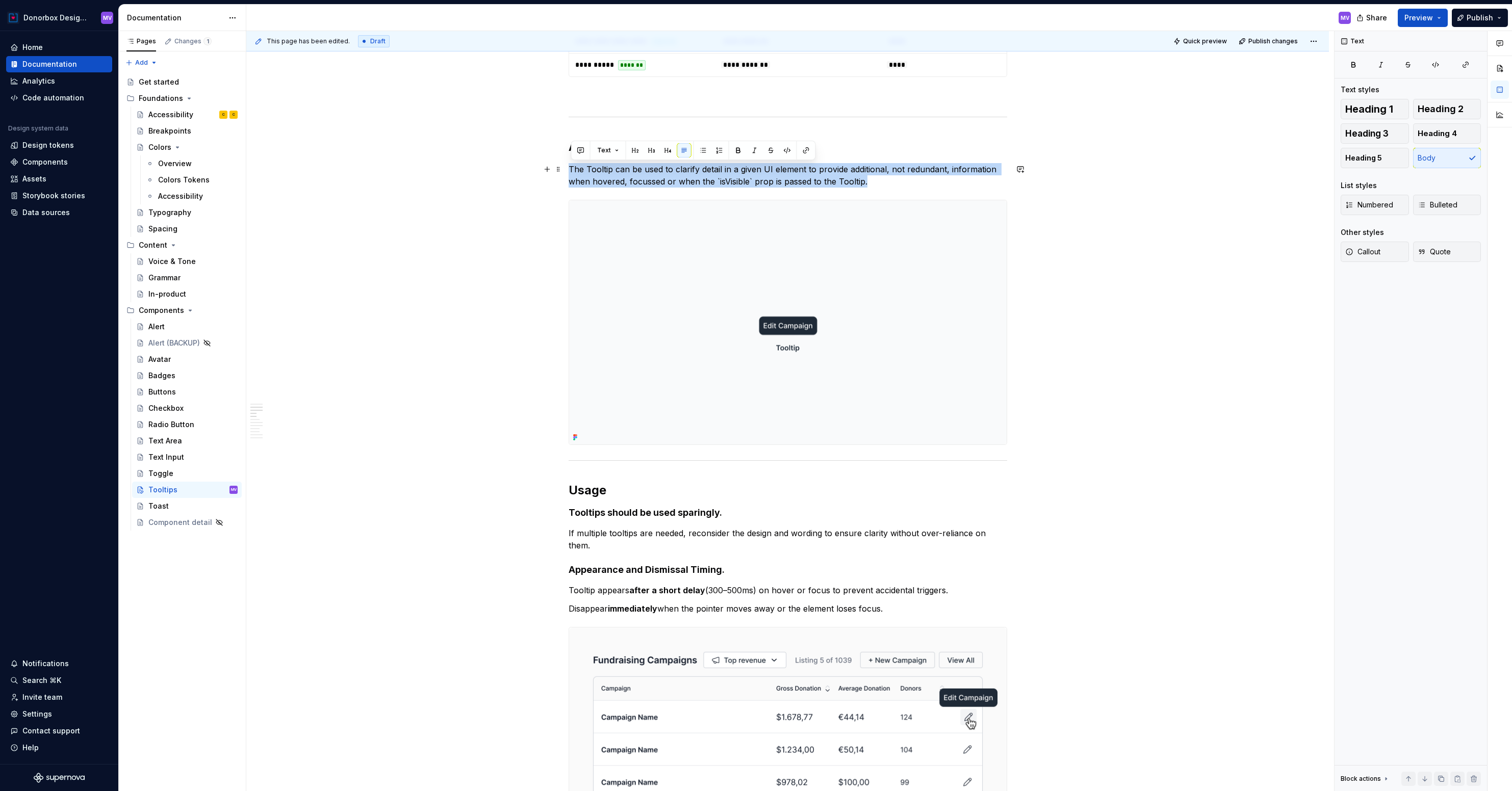
drag, startPoint x: 879, startPoint y: 178, endPoint x: 571, endPoint y: 166, distance: 308.2
click at [571, 166] on p "The Tooltip can be used to clarify detail in a given UI element to provide addi…" at bounding box center [788, 176] width 438 height 24
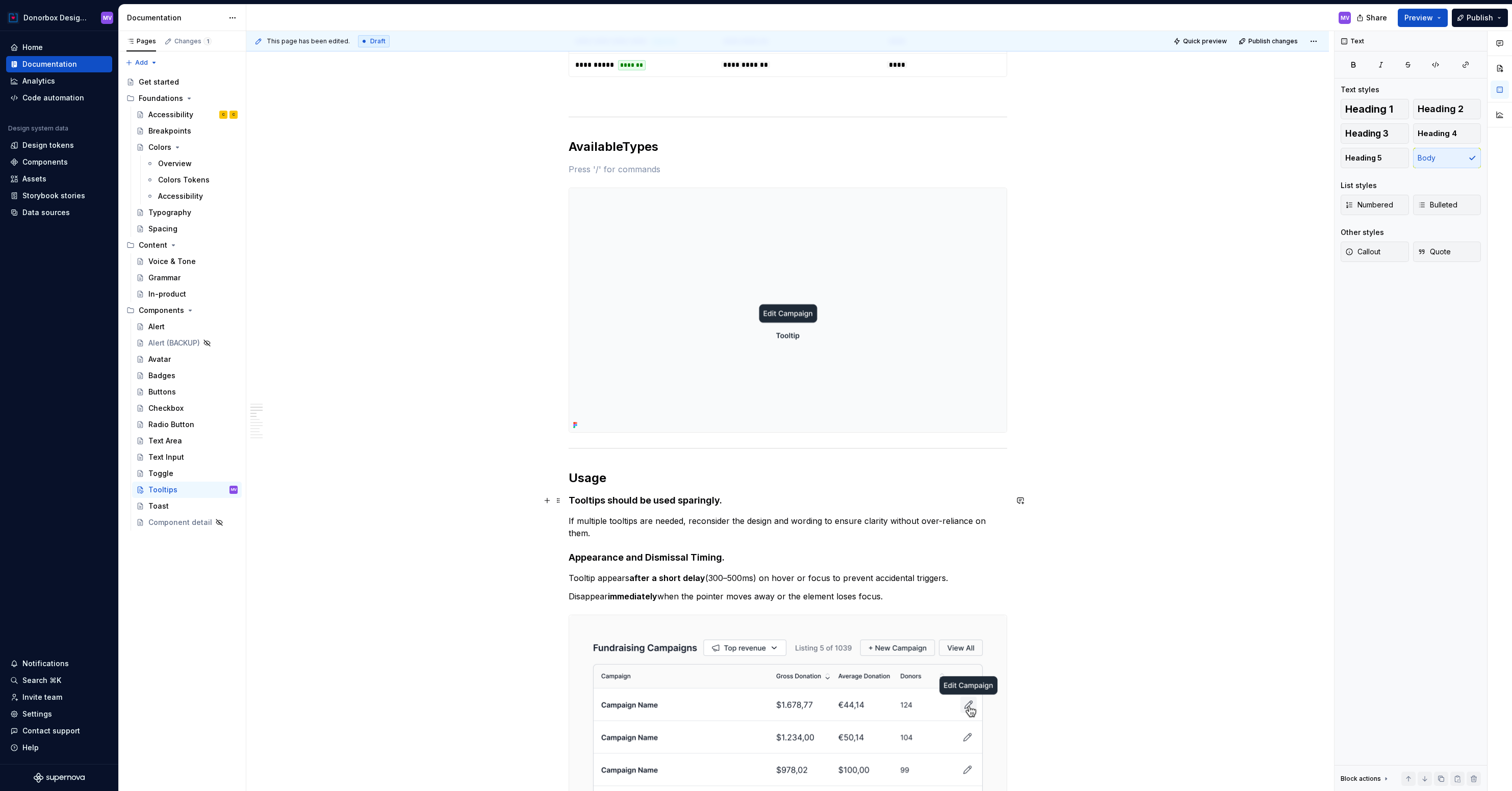
click at [733, 499] on h4 "Tooltips should be used sparingly." at bounding box center [788, 501] width 438 height 12
click at [683, 480] on h2 "Usage" at bounding box center [788, 478] width 438 height 16
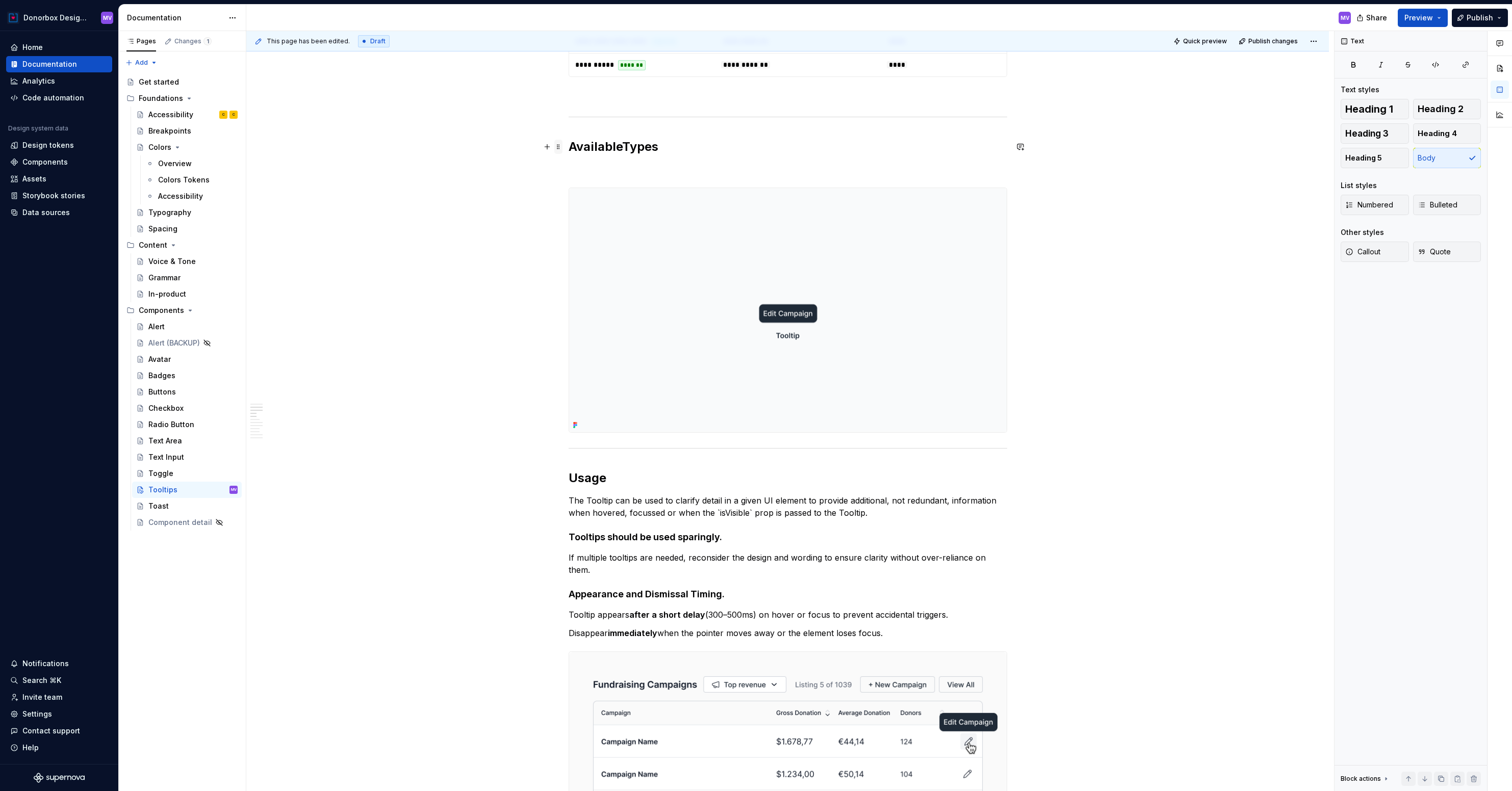
click at [558, 144] on span at bounding box center [558, 147] width 8 height 15
click at [584, 234] on div "Delete" at bounding box center [609, 237] width 67 height 10
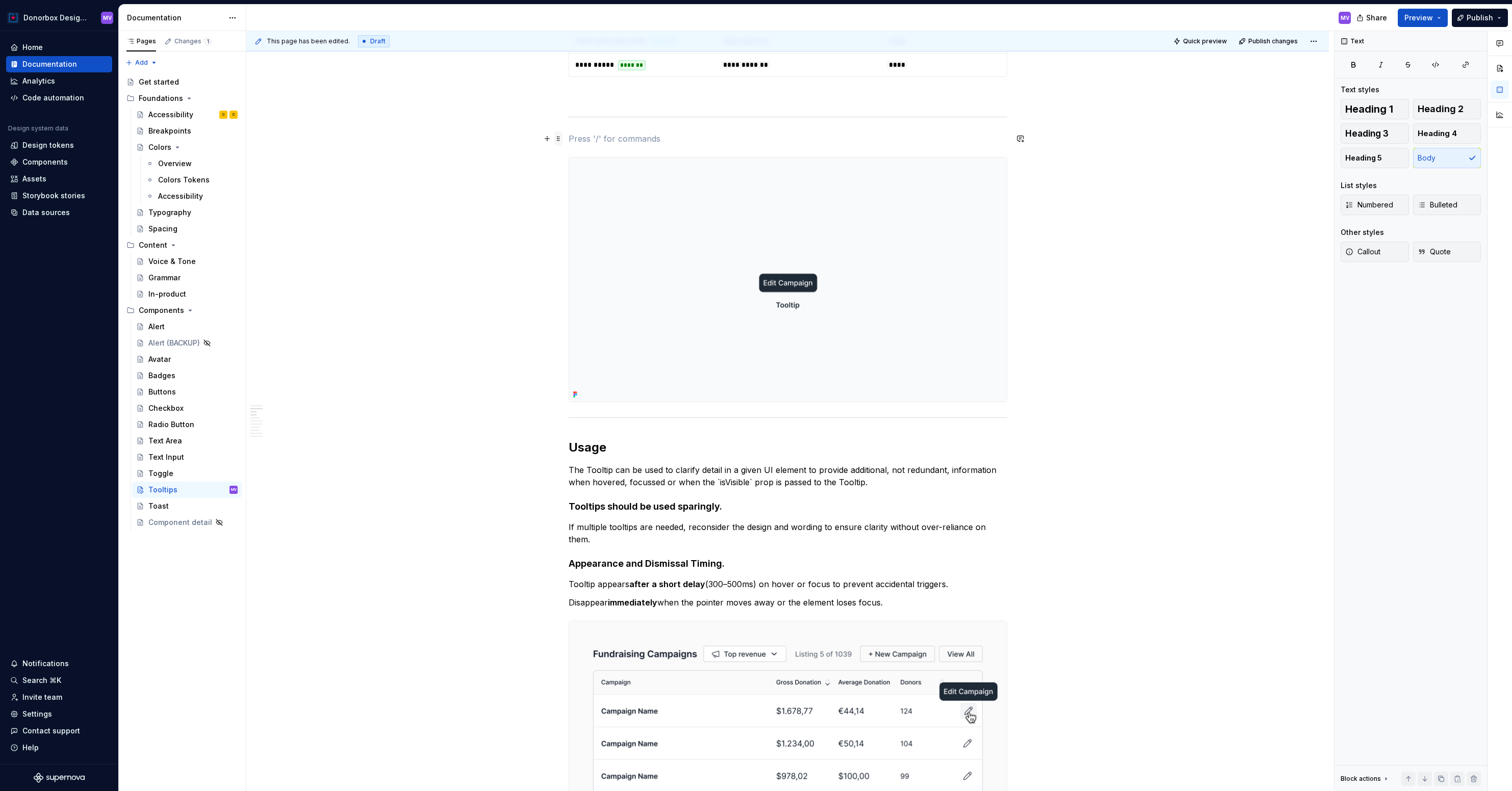
click at [559, 140] on span at bounding box center [558, 139] width 8 height 15
click at [581, 227] on div "Delete" at bounding box center [609, 229] width 67 height 10
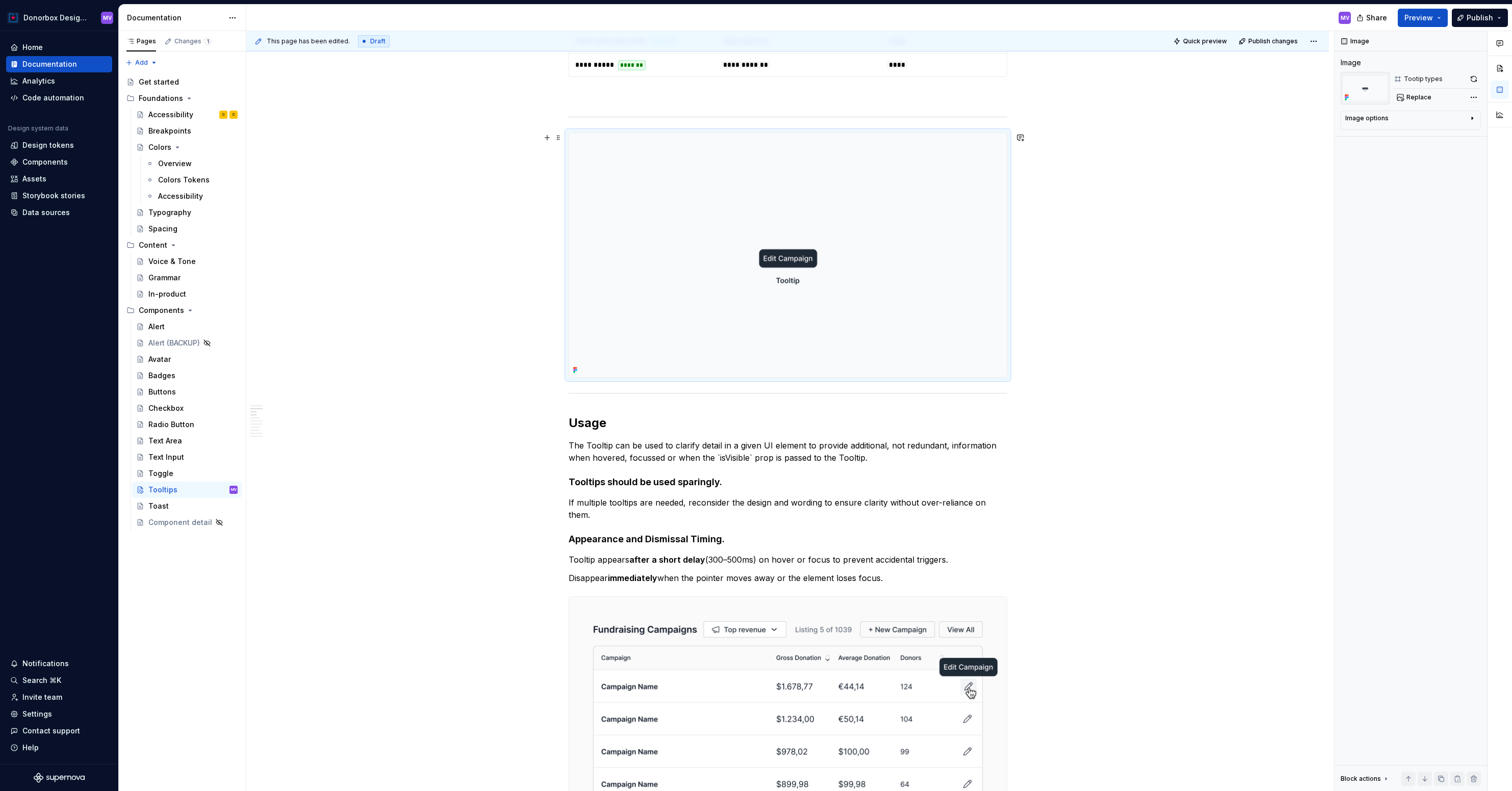
click at [590, 210] on img at bounding box center [788, 255] width 438 height 244
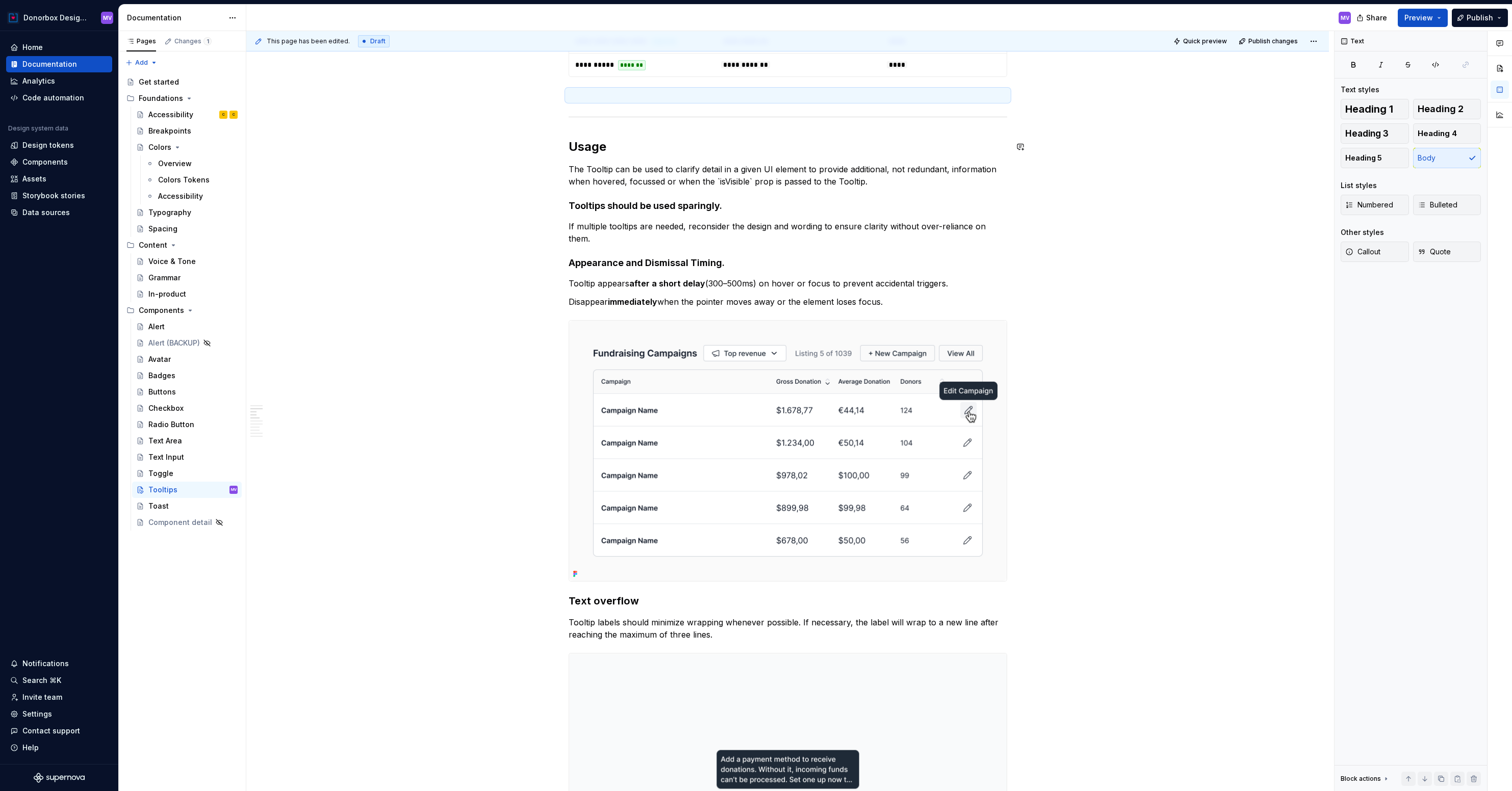
scroll to position [591, 0]
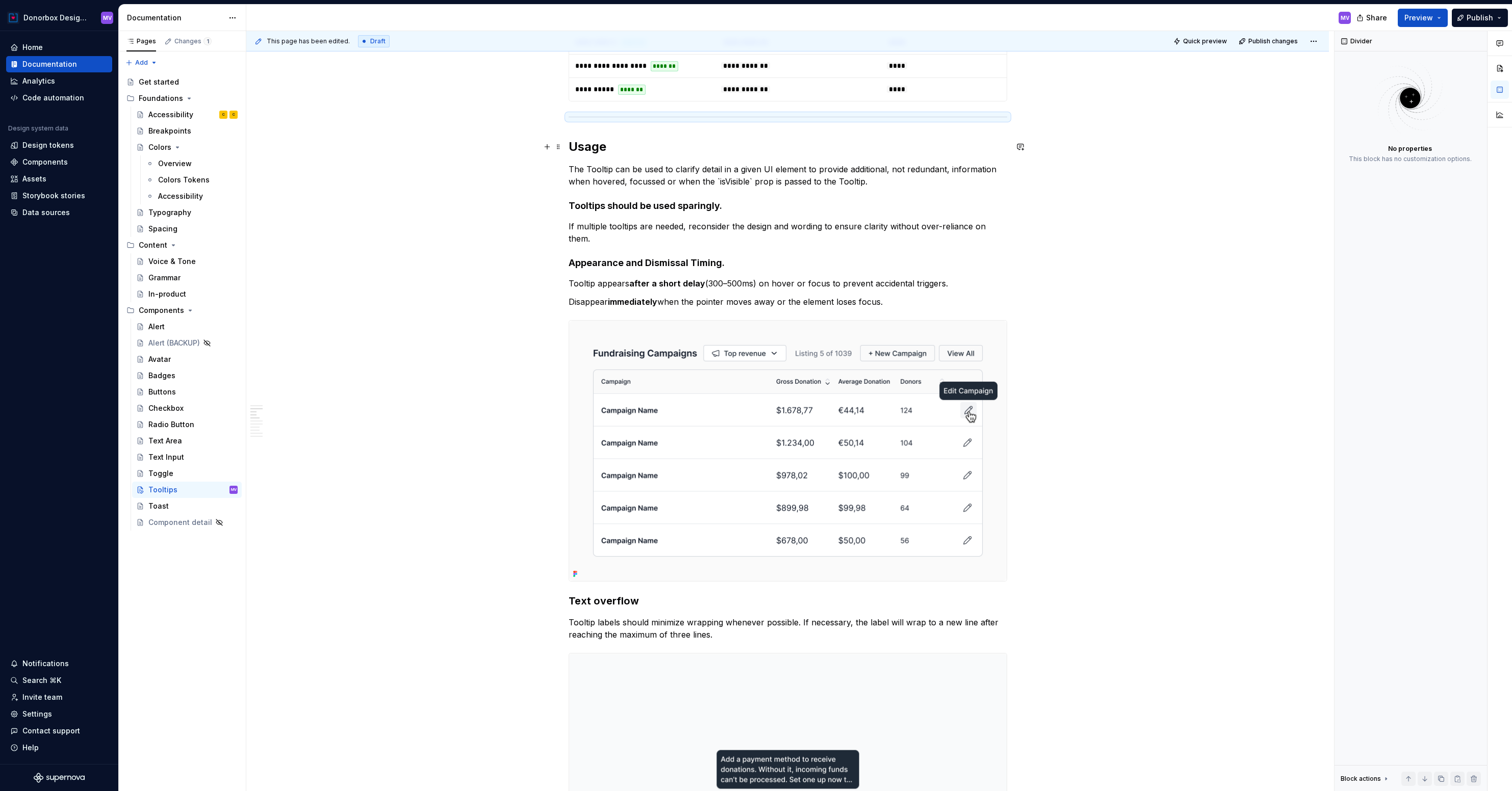
click at [627, 152] on h2 "Usage" at bounding box center [788, 146] width 438 height 16
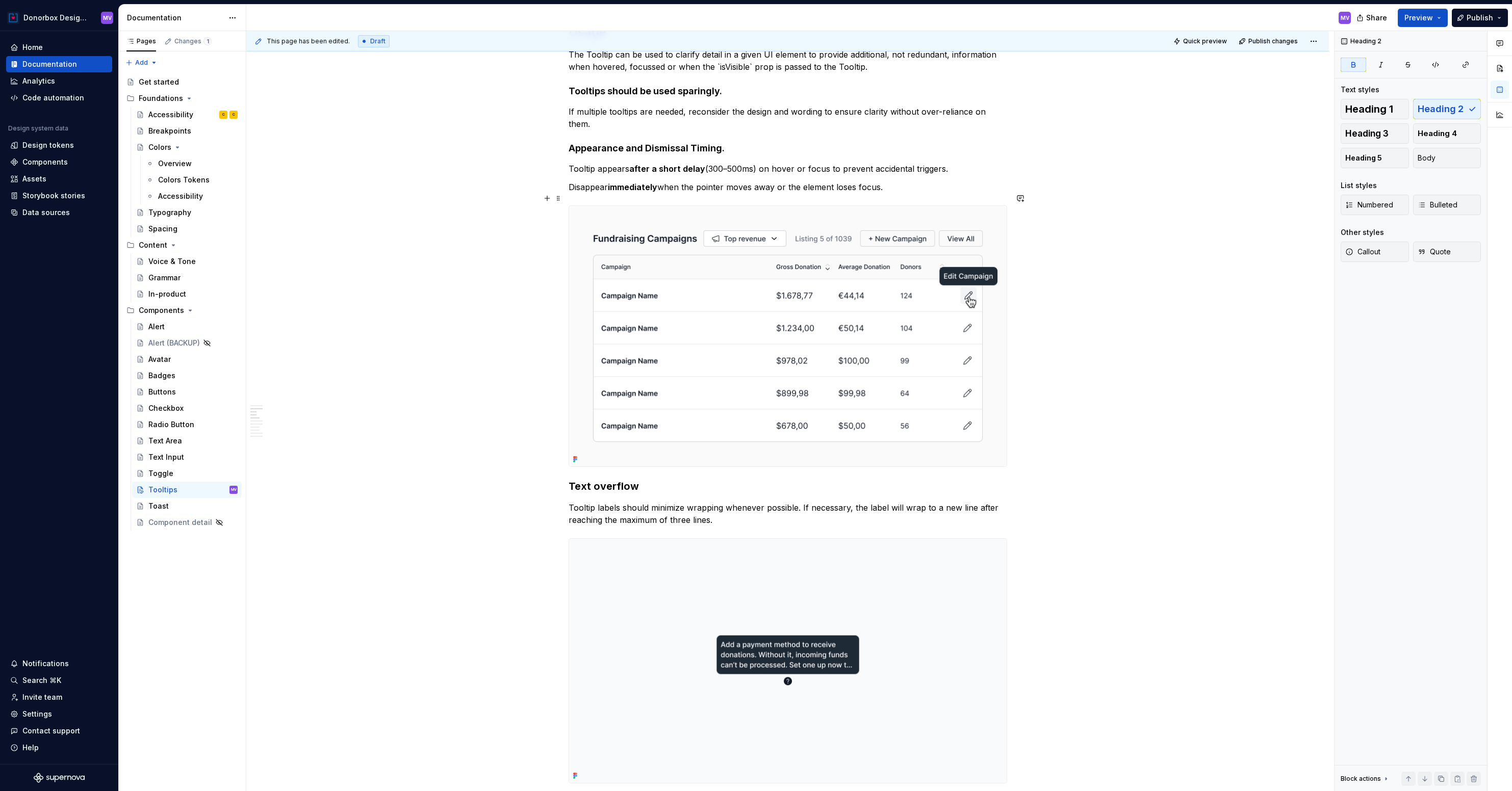
scroll to position [704, 0]
click at [1483, 18] on span "Publish" at bounding box center [1481, 18] width 27 height 10
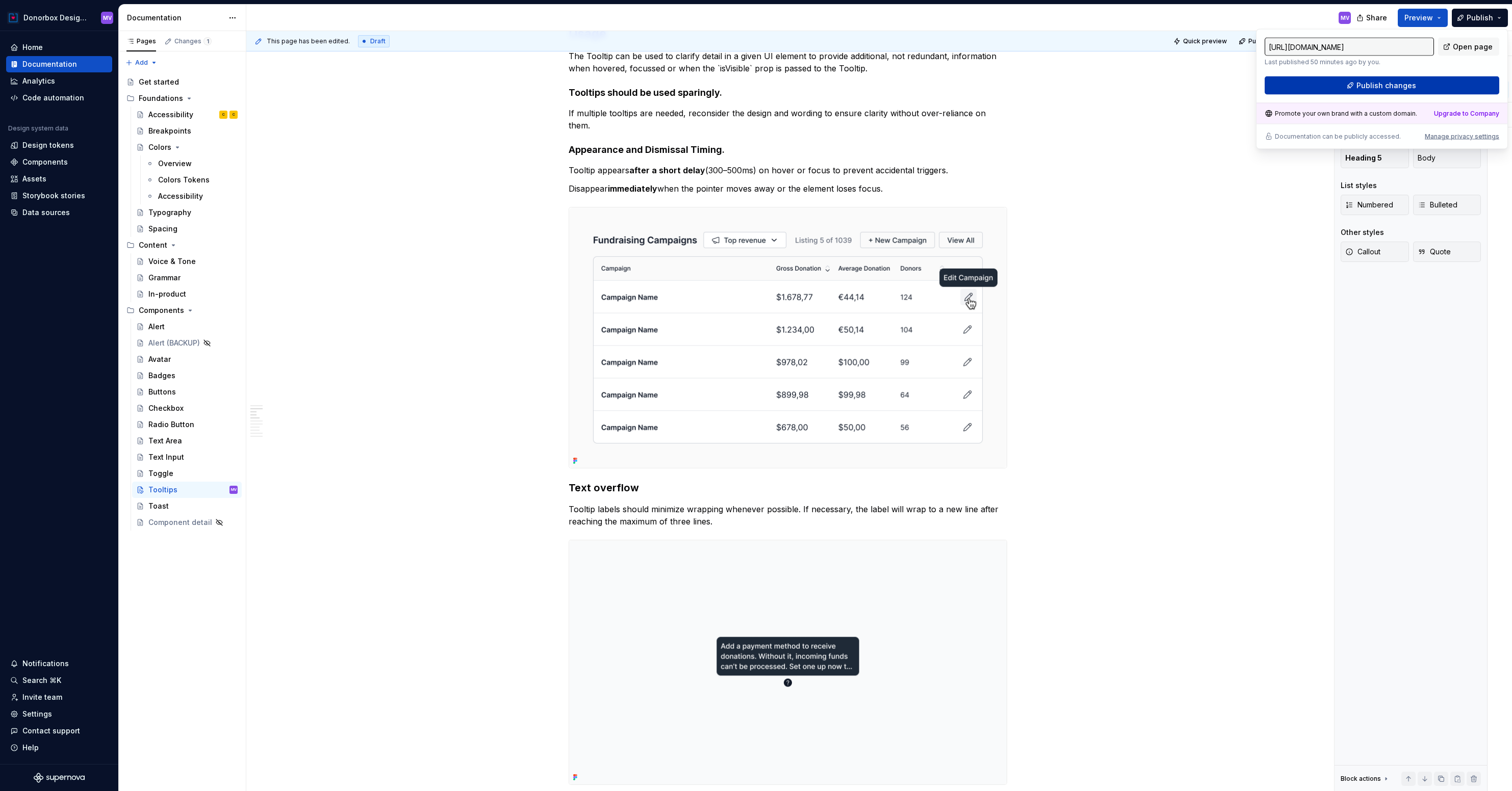
click at [1369, 84] on span "Publish changes" at bounding box center [1387, 85] width 60 height 10
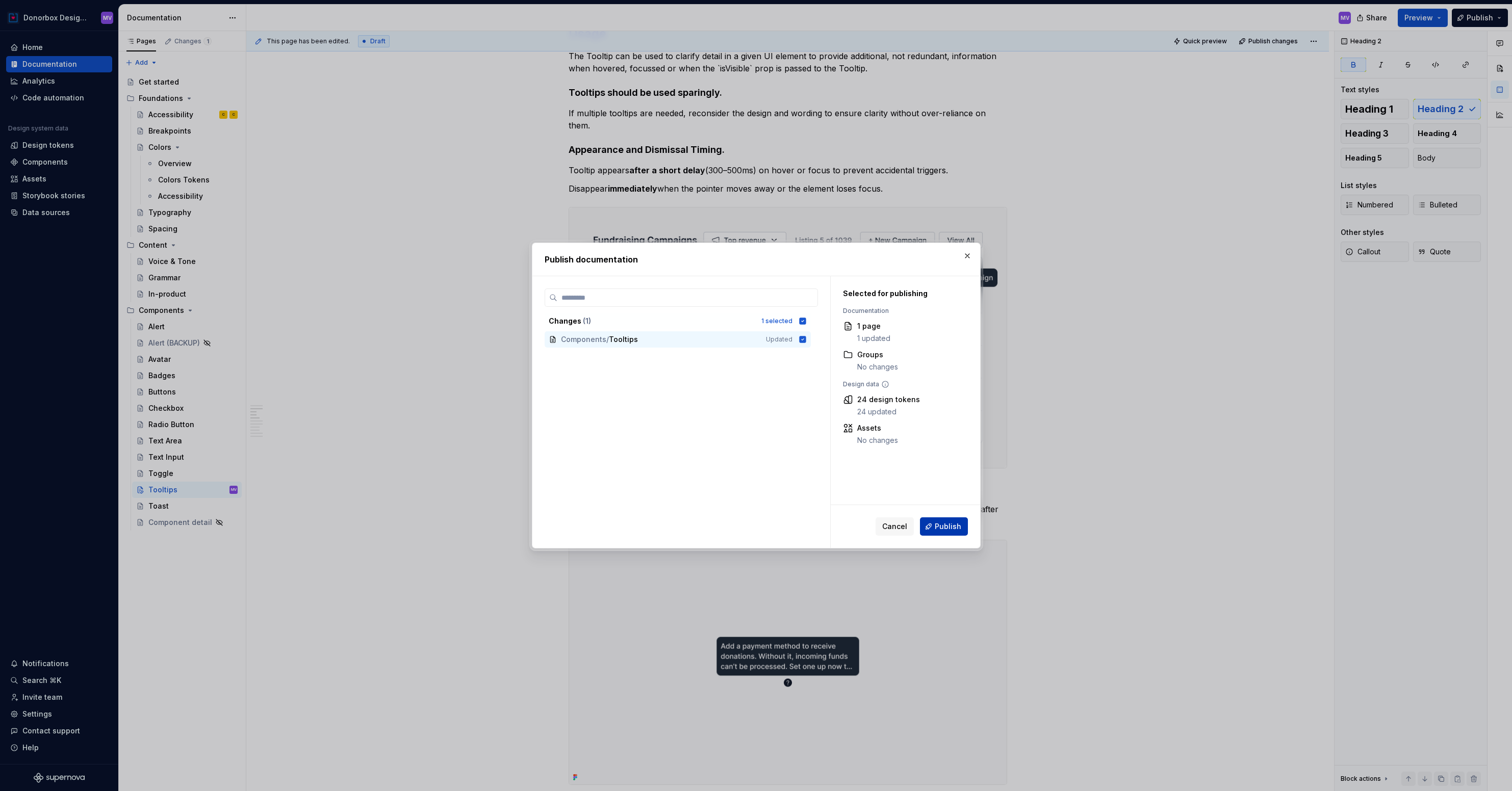
click at [949, 529] on span "Publish" at bounding box center [948, 527] width 27 height 10
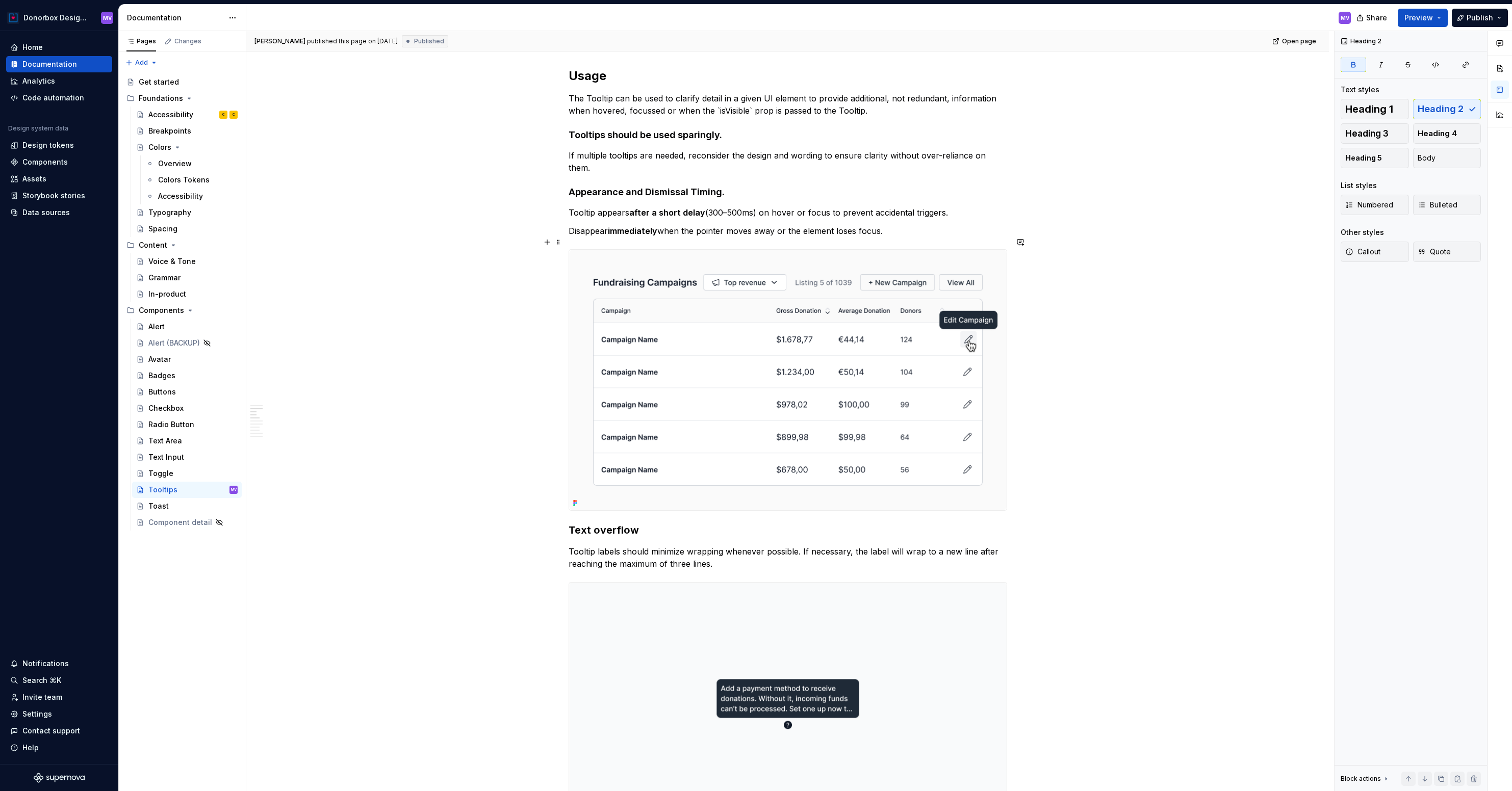
scroll to position [0, 0]
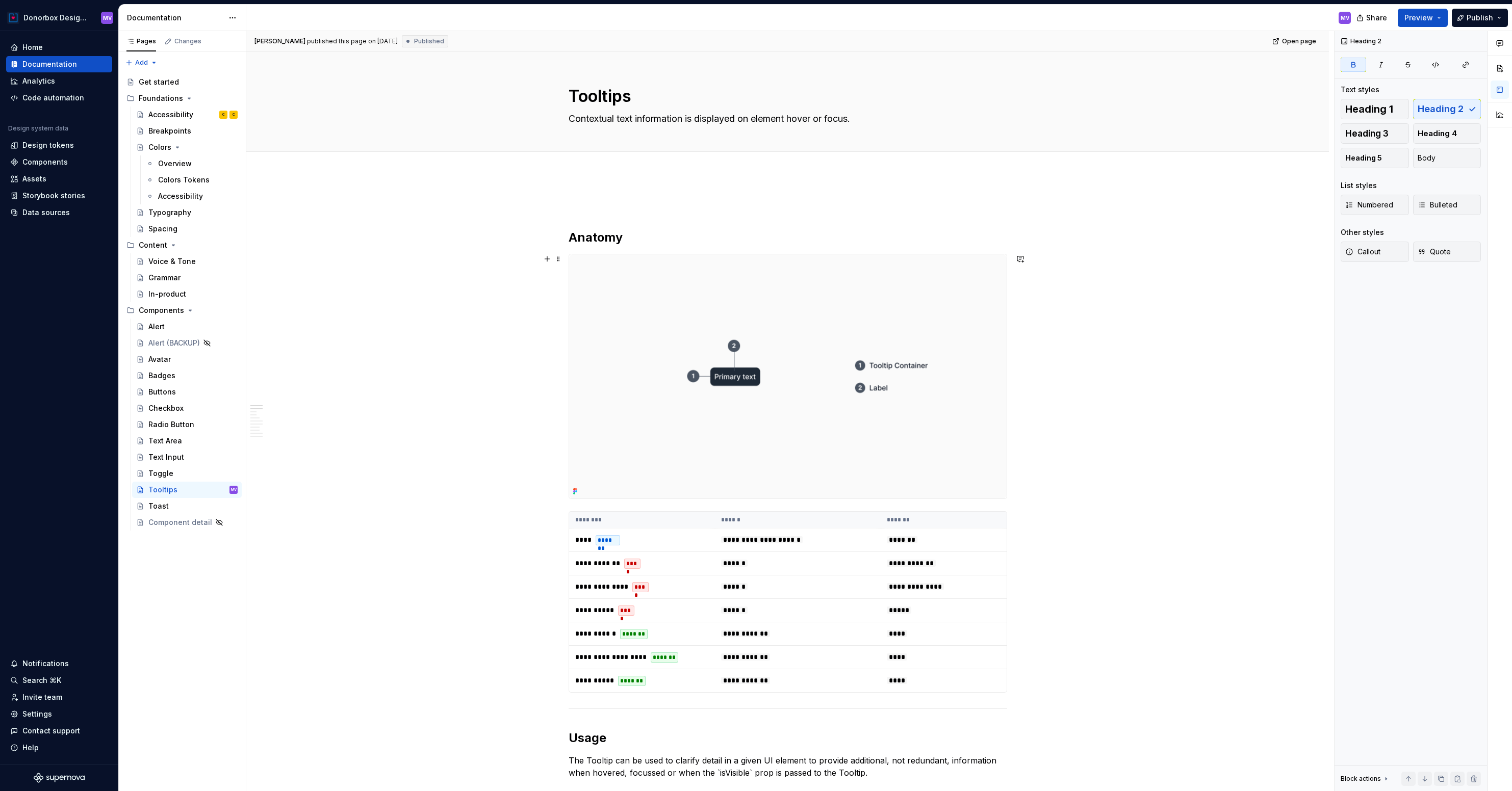
type textarea "*"
